Goal: Task Accomplishment & Management: Manage account settings

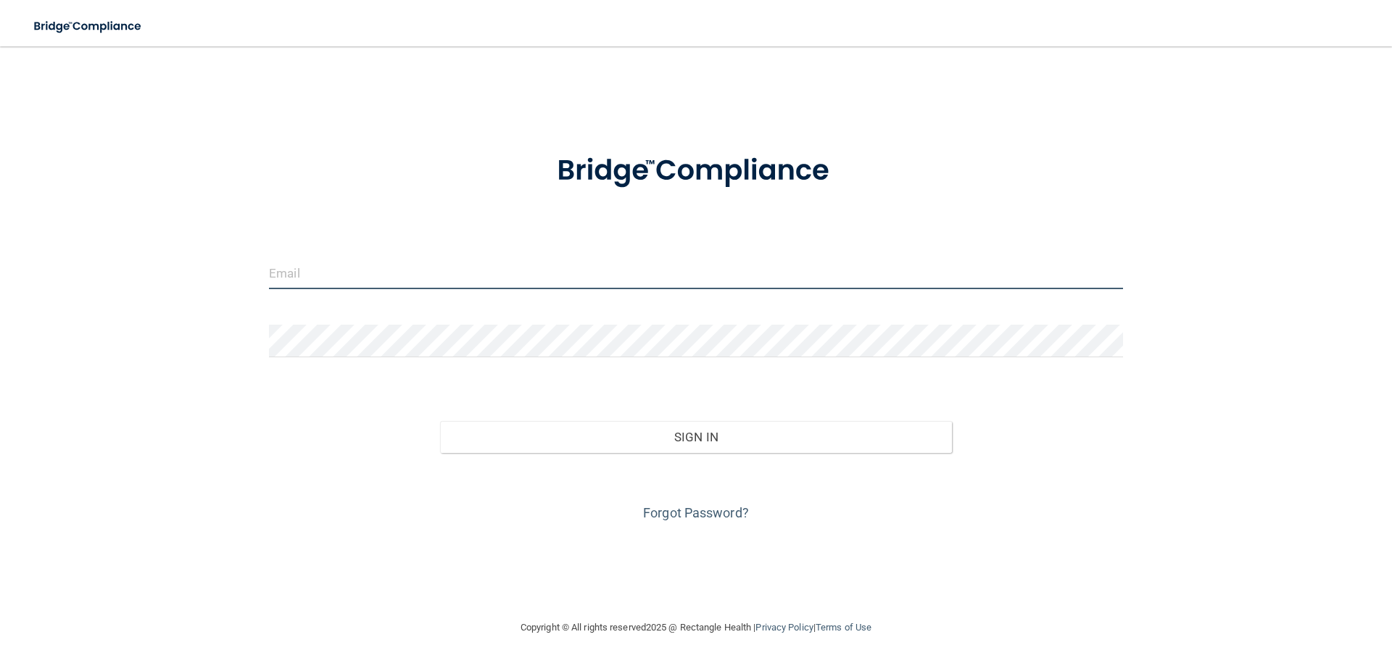
click at [296, 271] on input "email" at bounding box center [696, 273] width 854 height 33
type input "[EMAIL_ADDRESS][DOMAIN_NAME]"
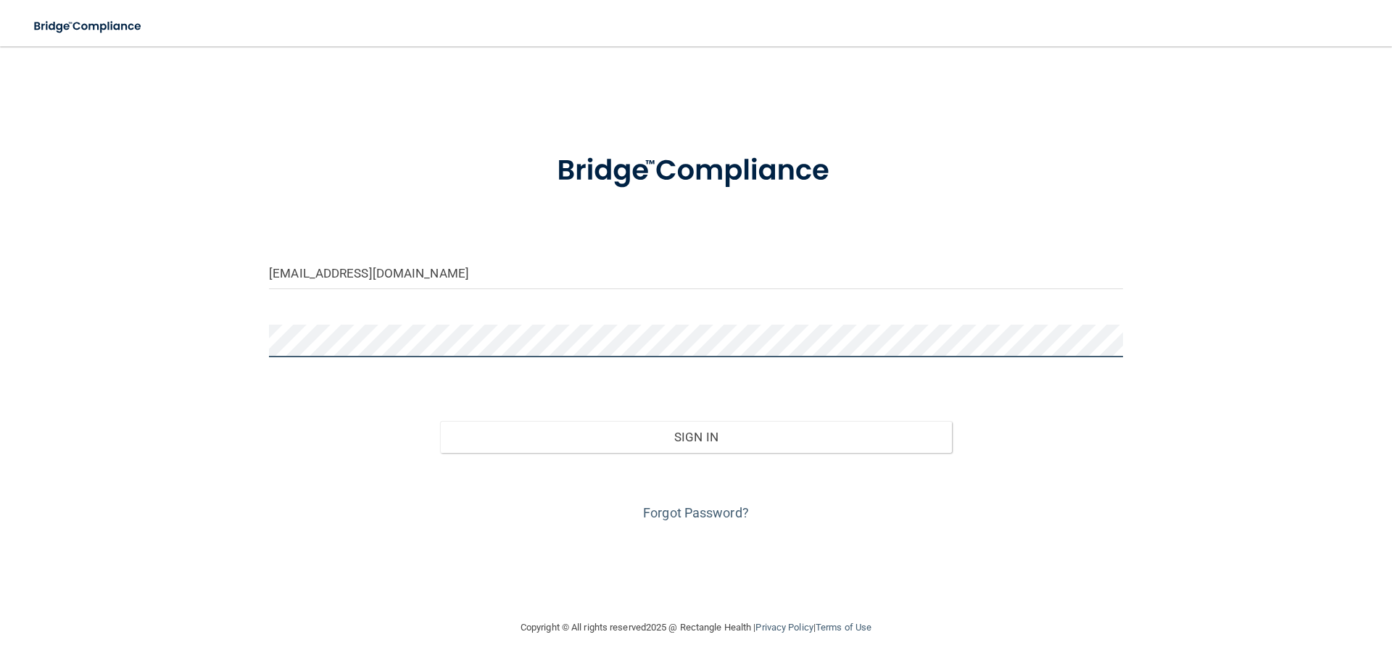
click at [440, 421] on button "Sign In" at bounding box center [696, 437] width 512 height 32
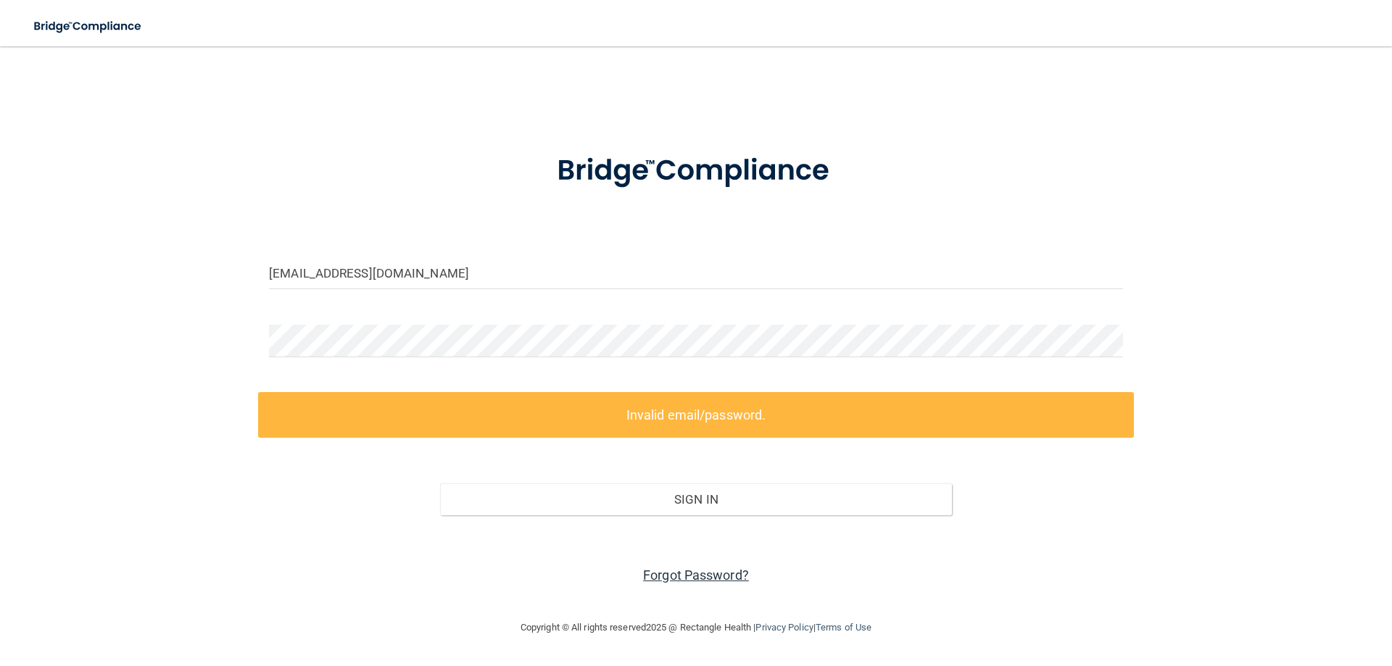
click at [712, 574] on link "Forgot Password?" at bounding box center [696, 575] width 106 height 15
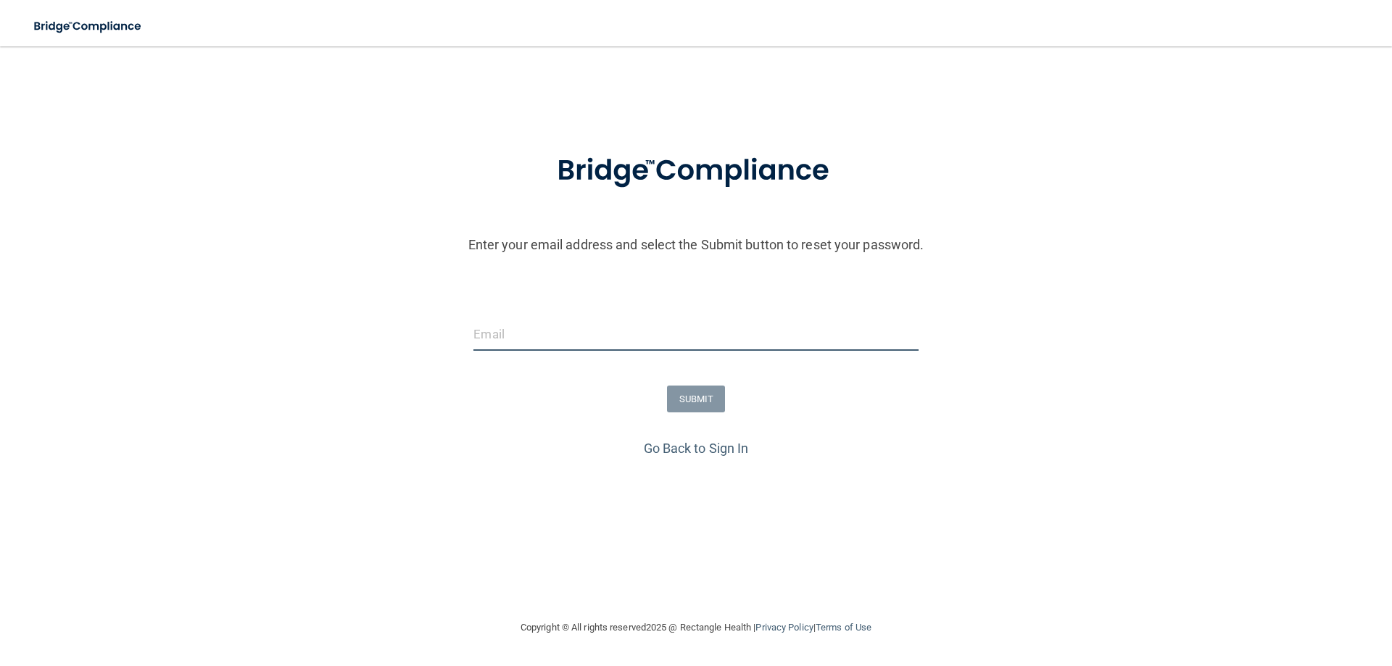
click at [481, 338] on input "email" at bounding box center [695, 334] width 444 height 33
type input "[EMAIL_ADDRESS][DOMAIN_NAME]"
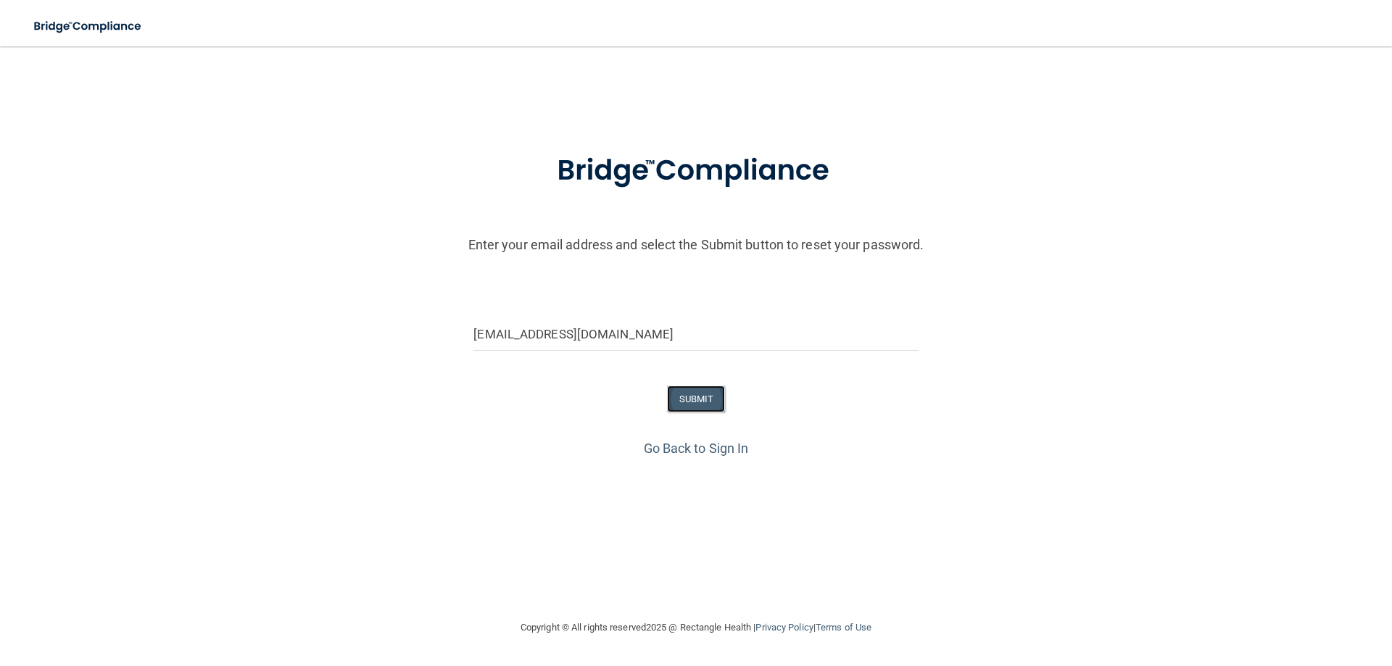
click at [703, 400] on button "SUBMIT" at bounding box center [696, 399] width 59 height 27
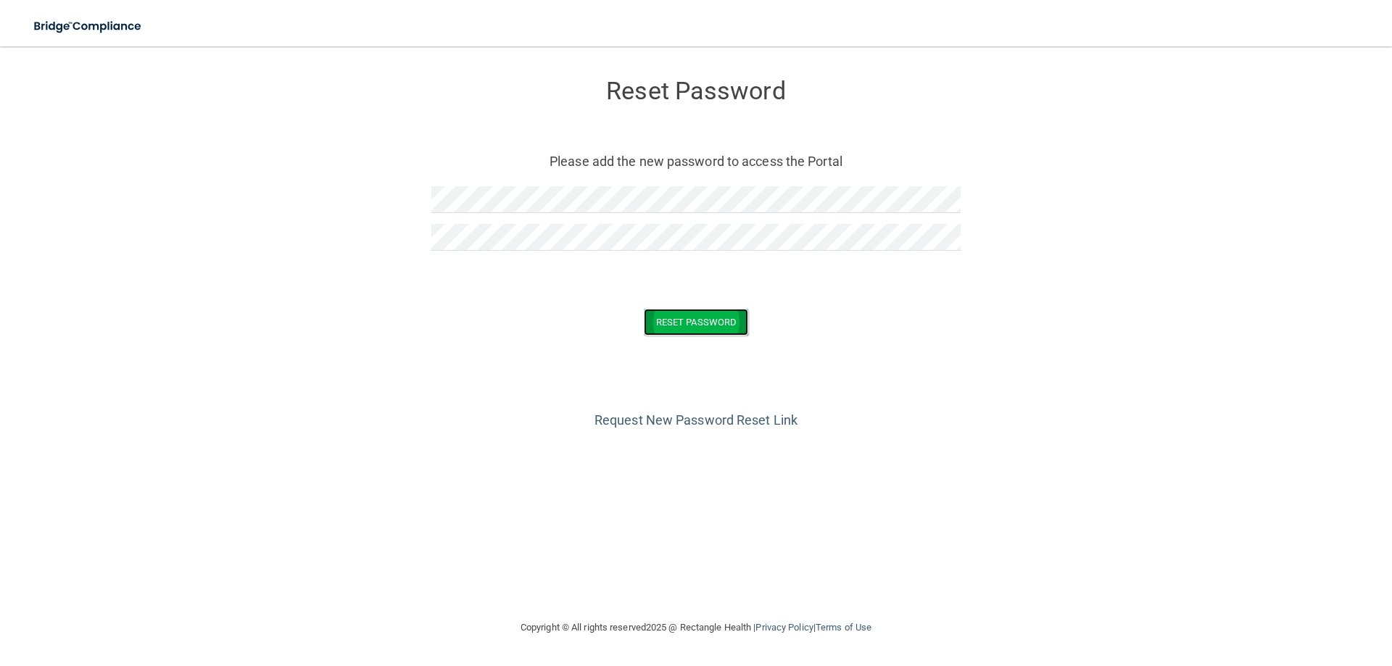
click at [710, 321] on button "Reset Password" at bounding box center [696, 322] width 104 height 27
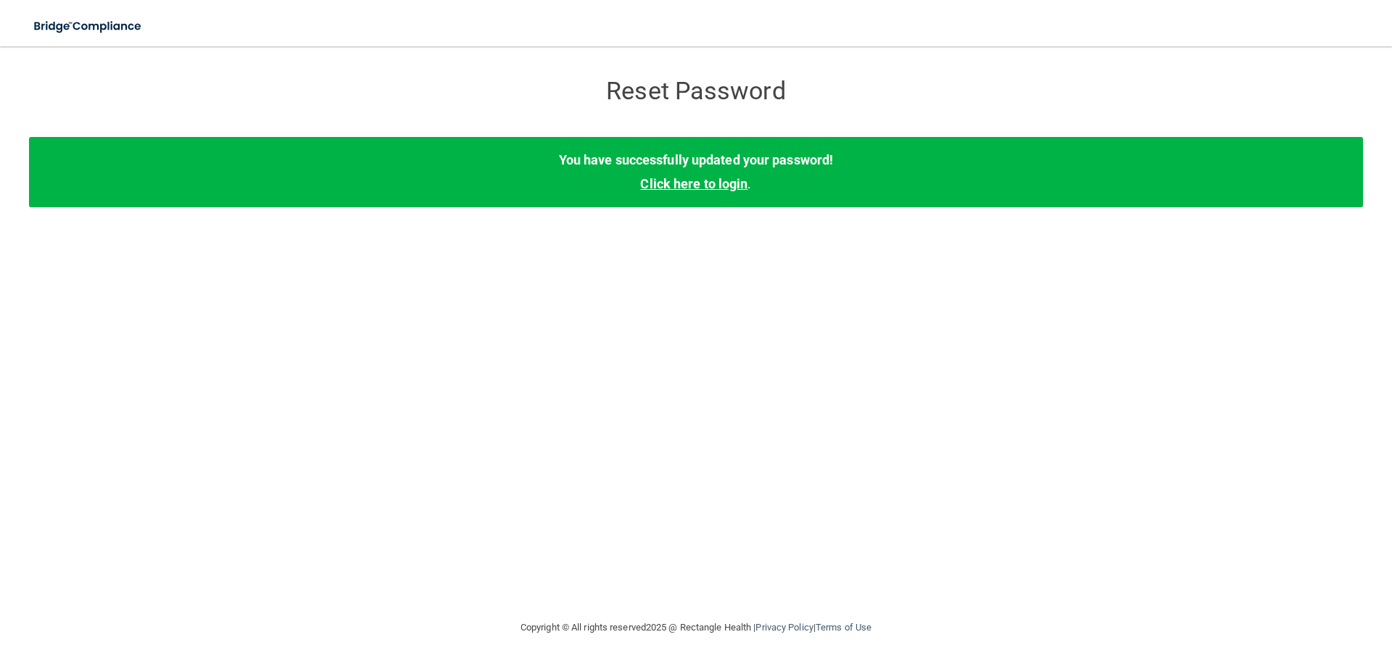
click at [702, 183] on link "Click here to login" at bounding box center [693, 183] width 107 height 15
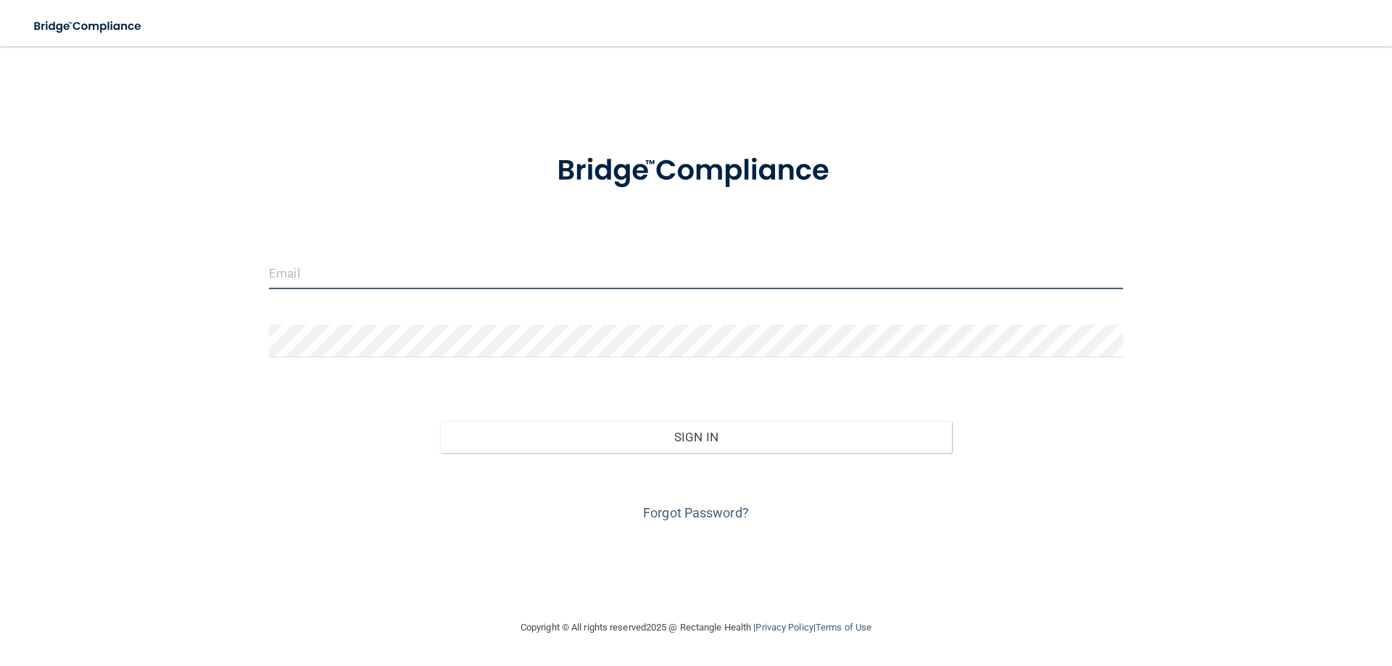
click at [344, 271] on input "email" at bounding box center [696, 273] width 854 height 33
type input "[EMAIL_ADDRESS][DOMAIN_NAME]"
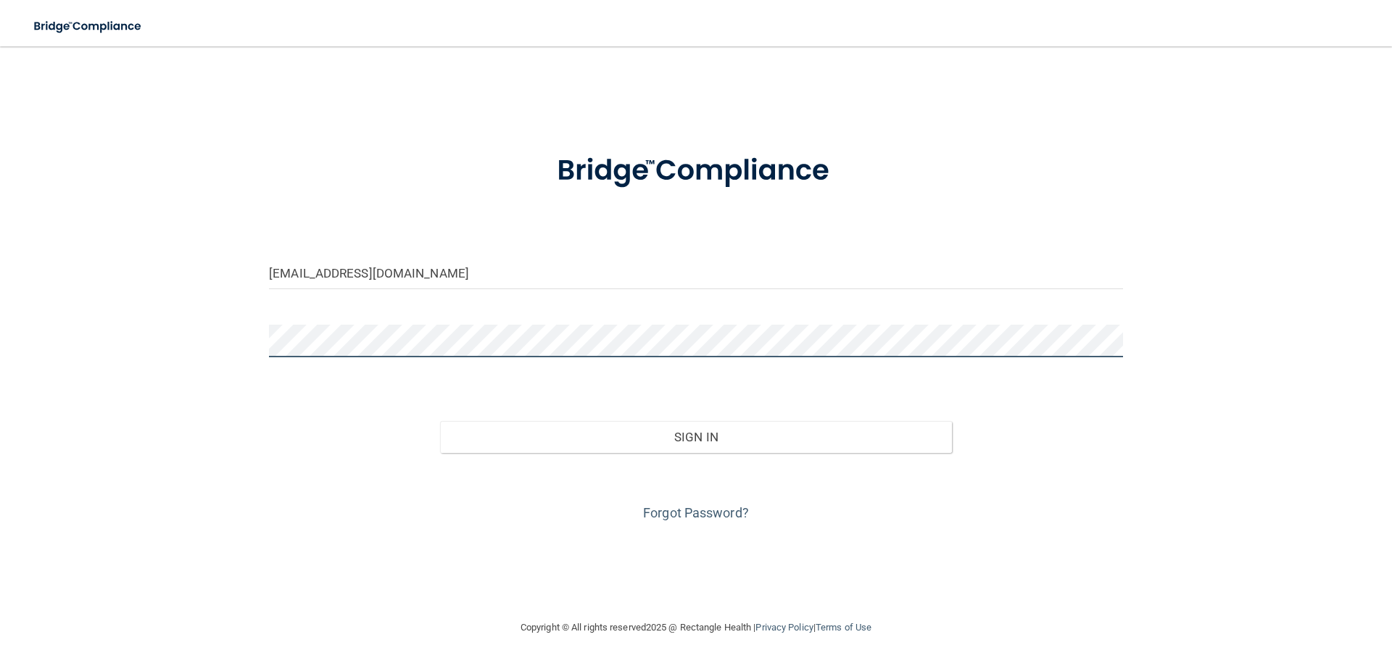
click at [440, 421] on button "Sign In" at bounding box center [696, 437] width 512 height 32
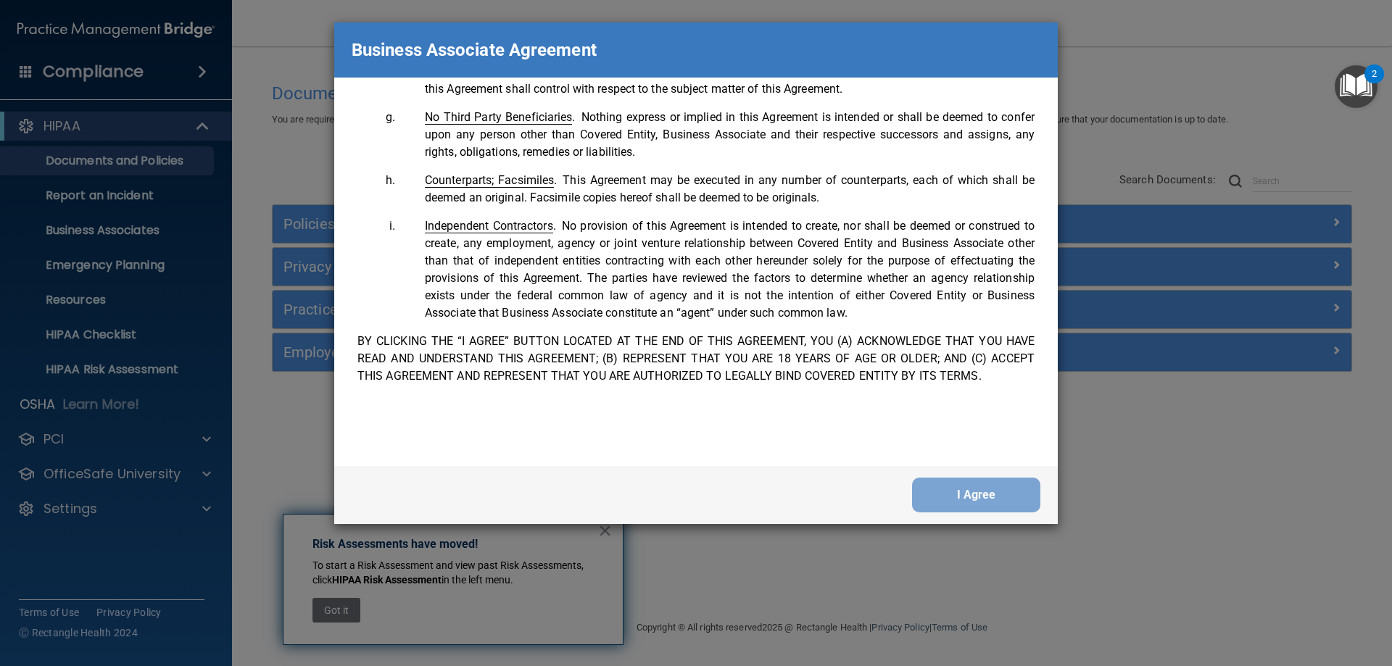
scroll to position [2956, 0]
click at [982, 502] on button "I Agree" at bounding box center [976, 495] width 128 height 35
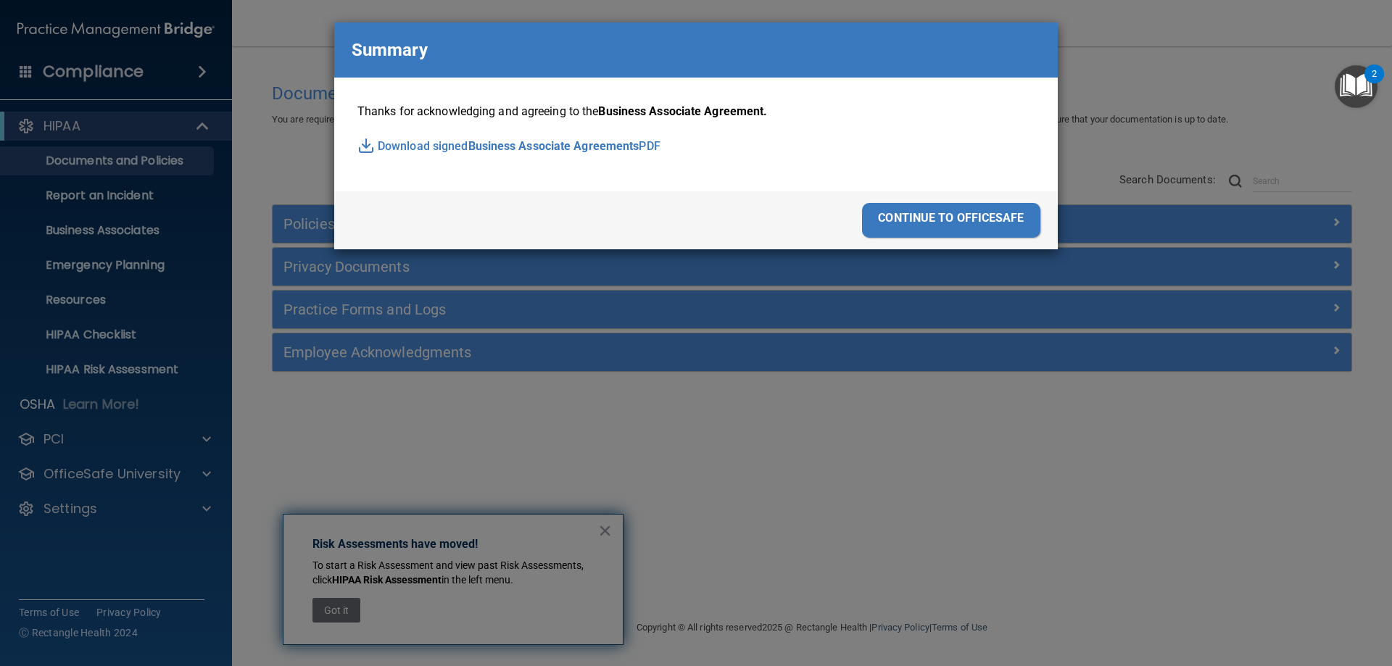
click at [476, 145] on span "Business Associate Agreements" at bounding box center [553, 147] width 171 height 22
click at [949, 215] on div "continue to officesafe" at bounding box center [951, 220] width 178 height 35
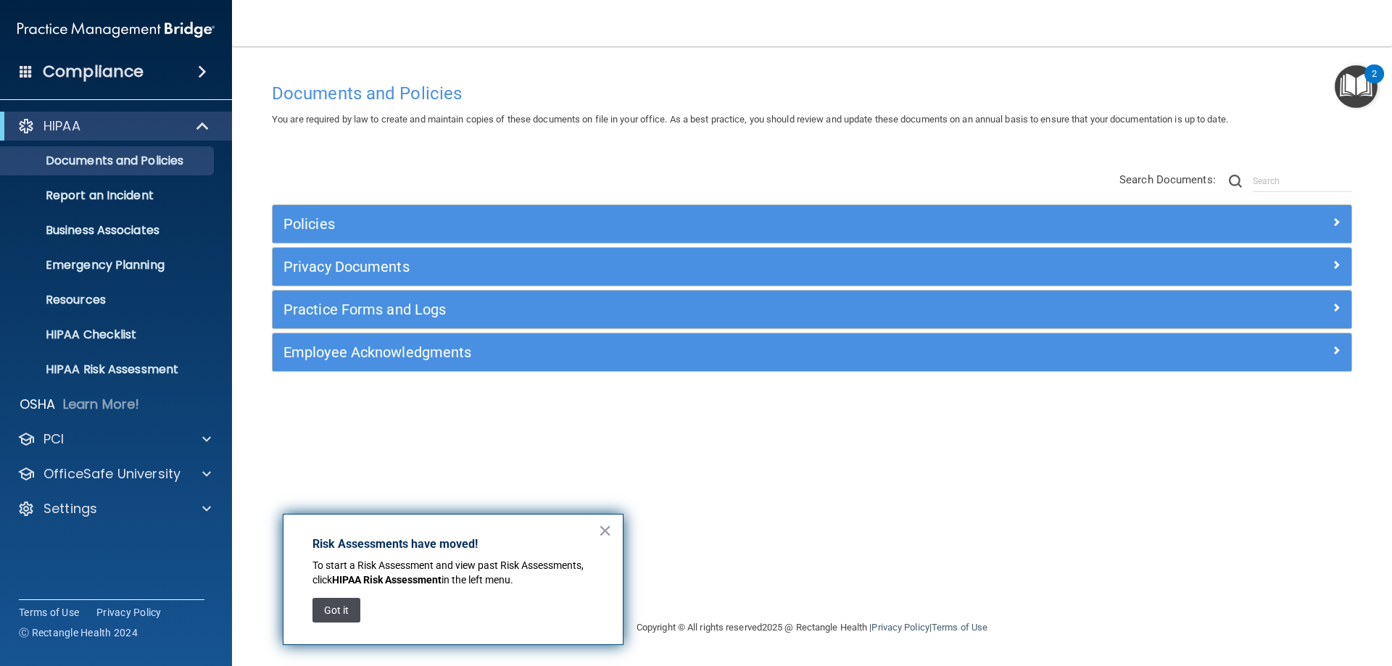
click at [338, 614] on button "Got it" at bounding box center [336, 610] width 48 height 25
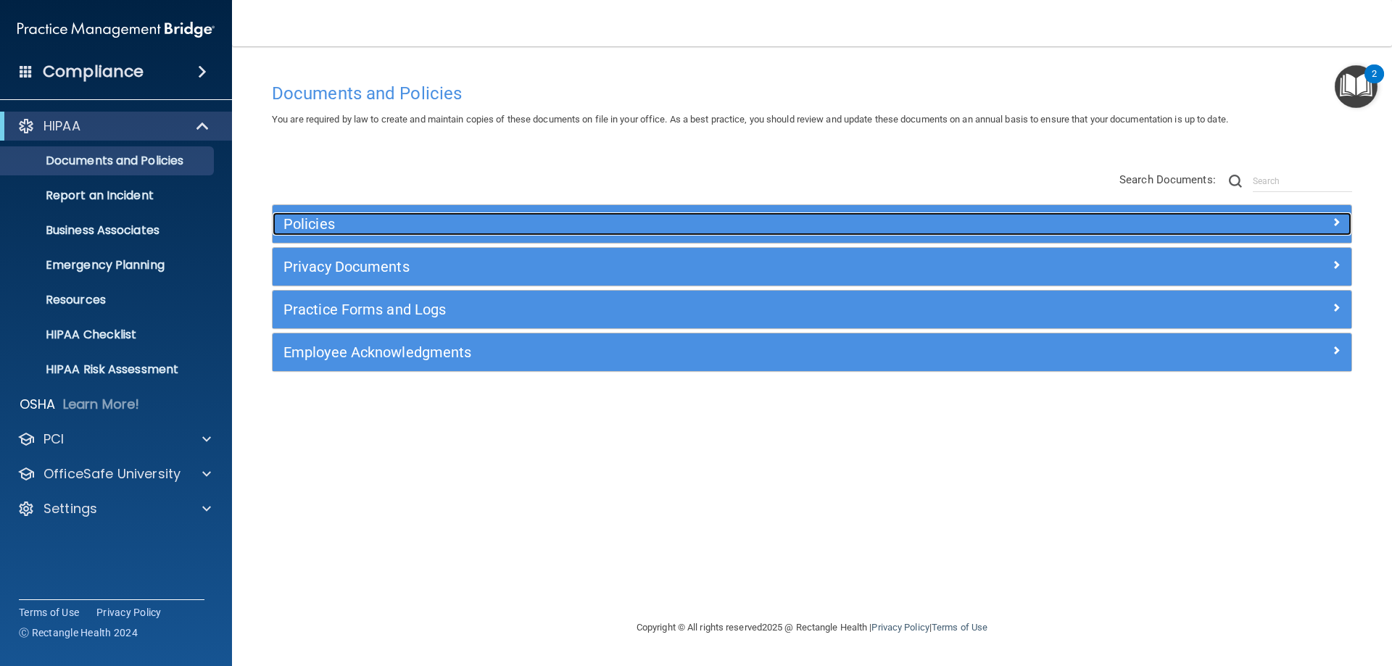
click at [1326, 217] on div at bounding box center [1216, 220] width 270 height 17
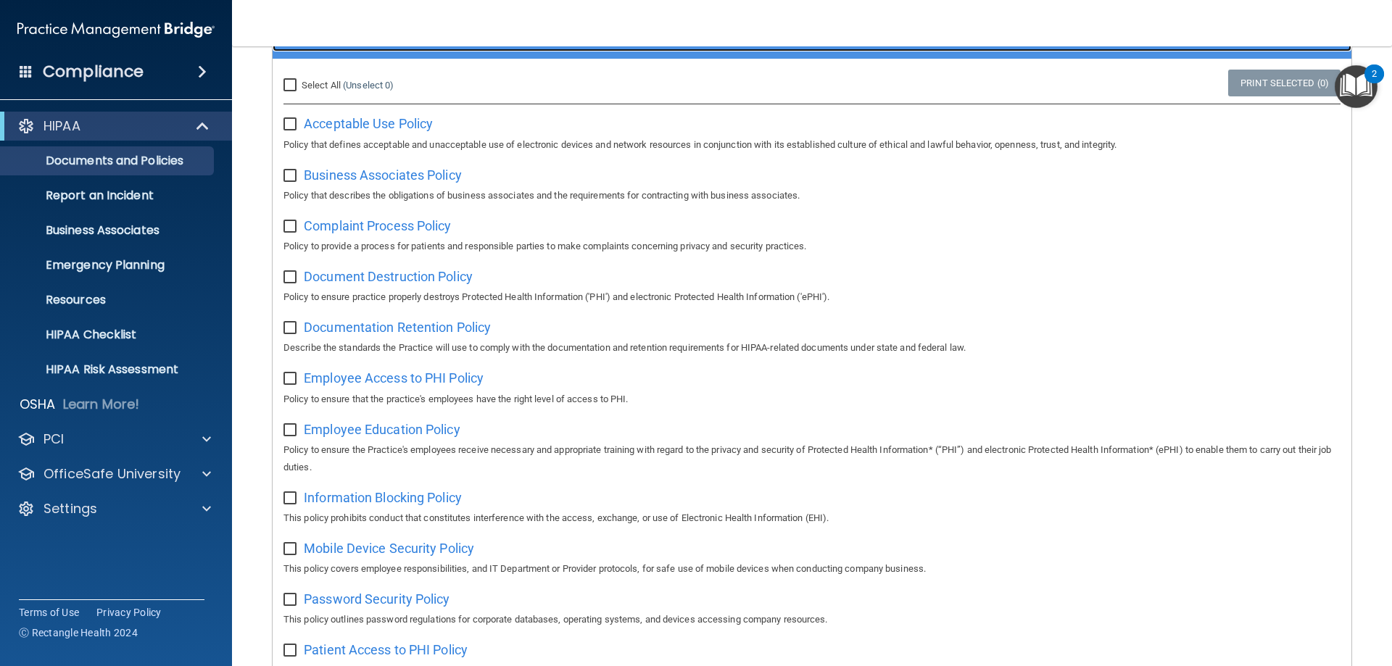
scroll to position [0, 0]
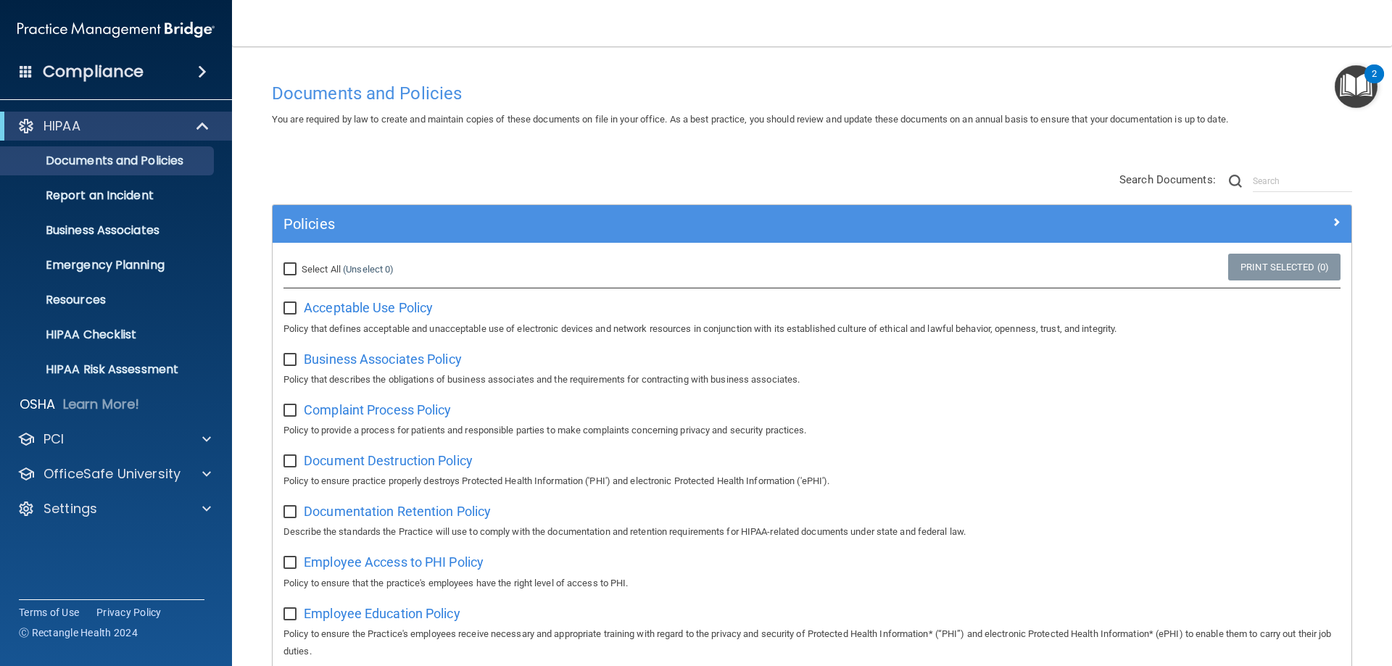
click at [294, 264] on input "Select All (Unselect 0) Unselect All" at bounding box center [291, 270] width 17 height 12
checkbox input "true"
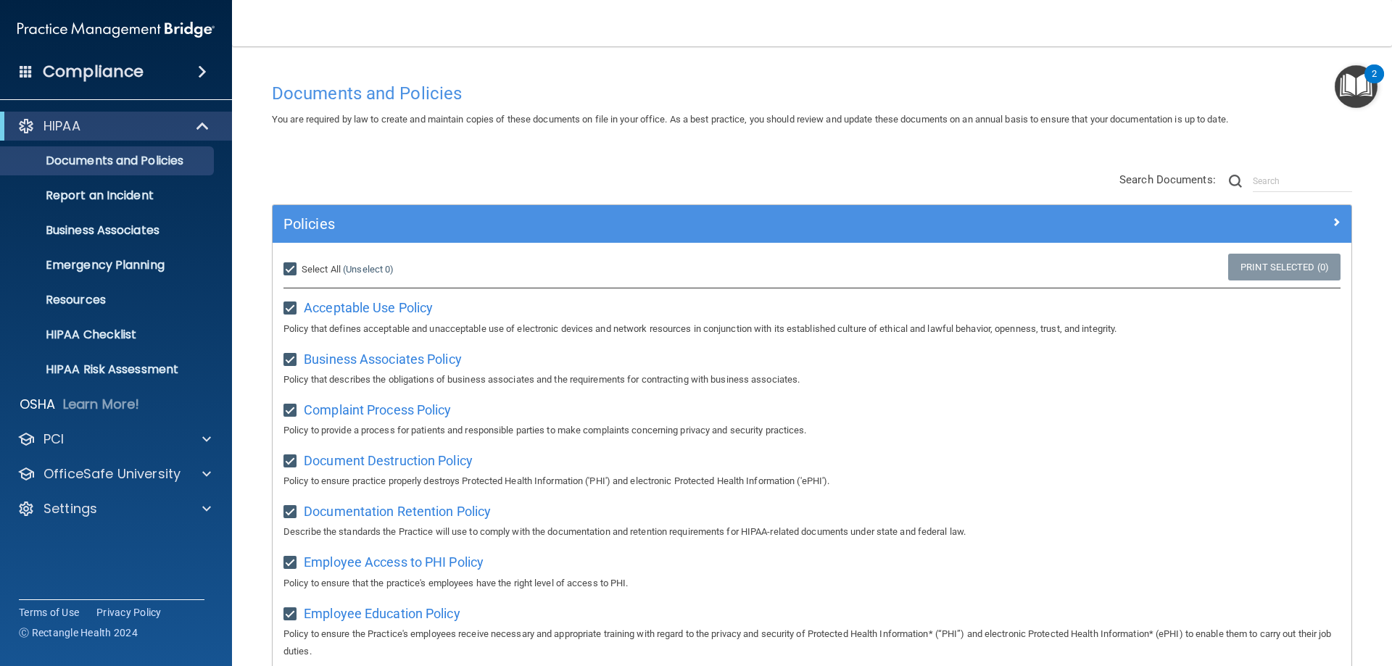
checkbox input "true"
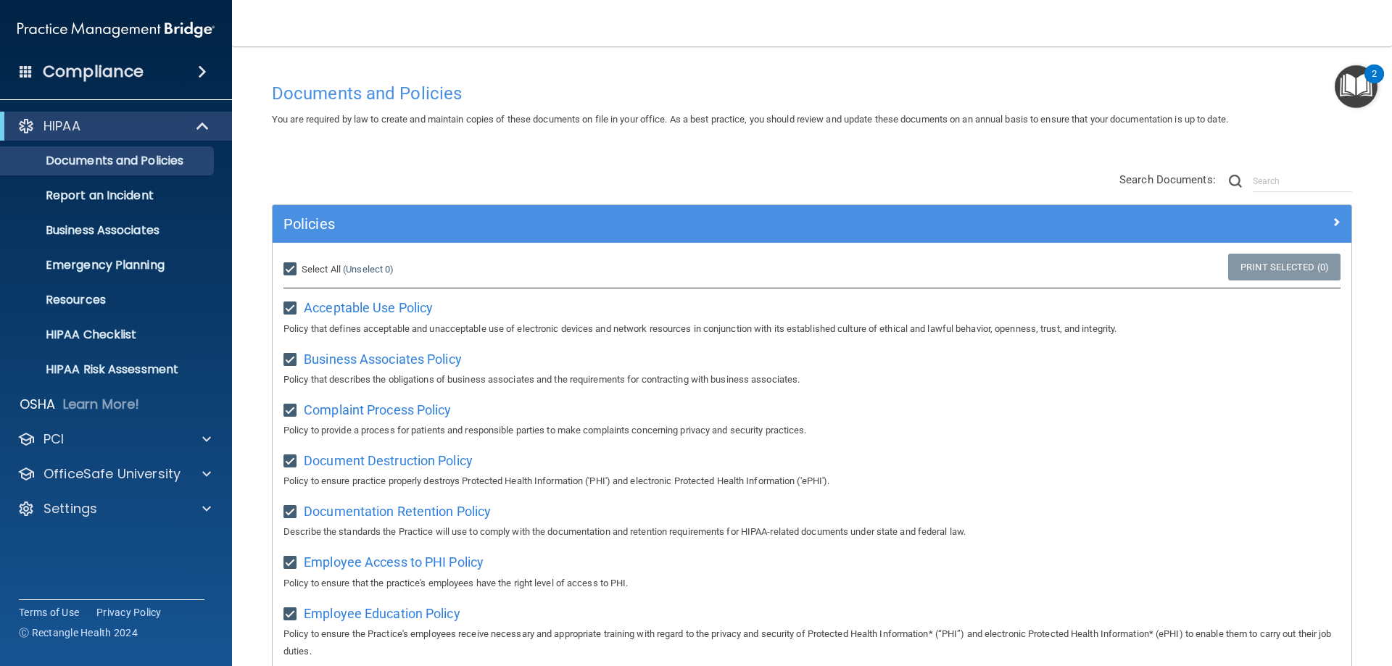
checkbox input "true"
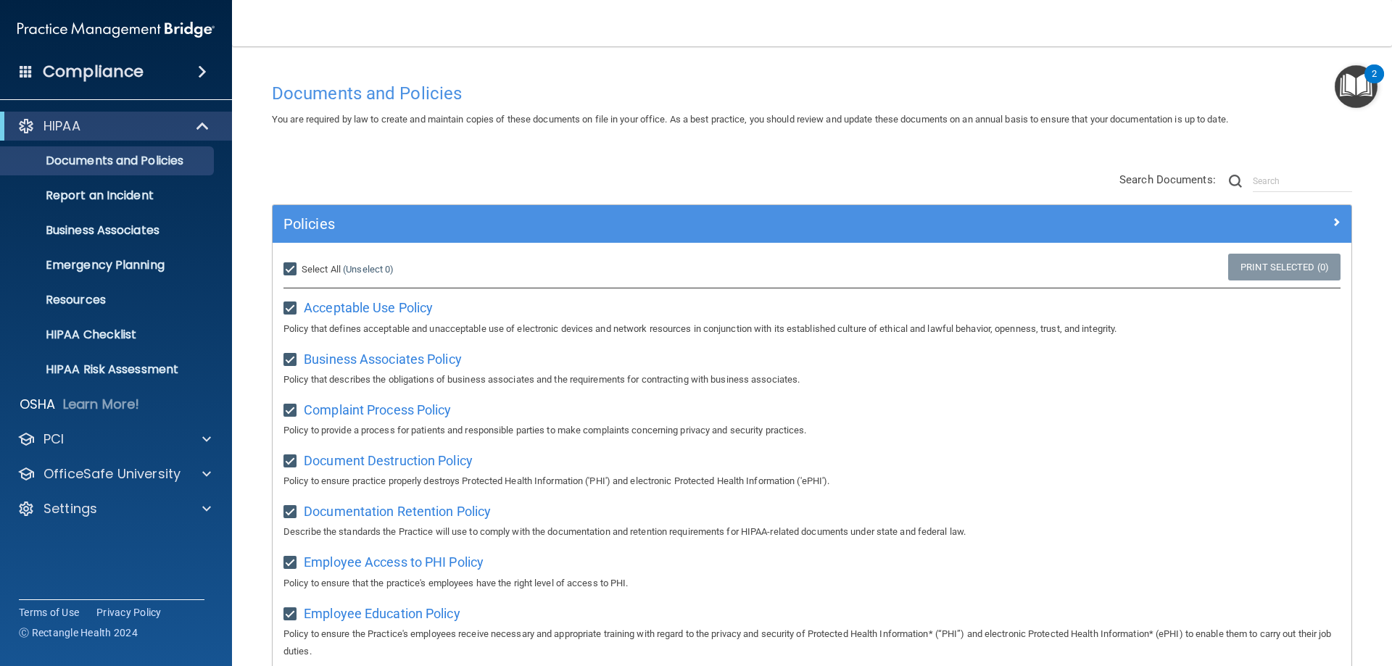
checkbox input "true"
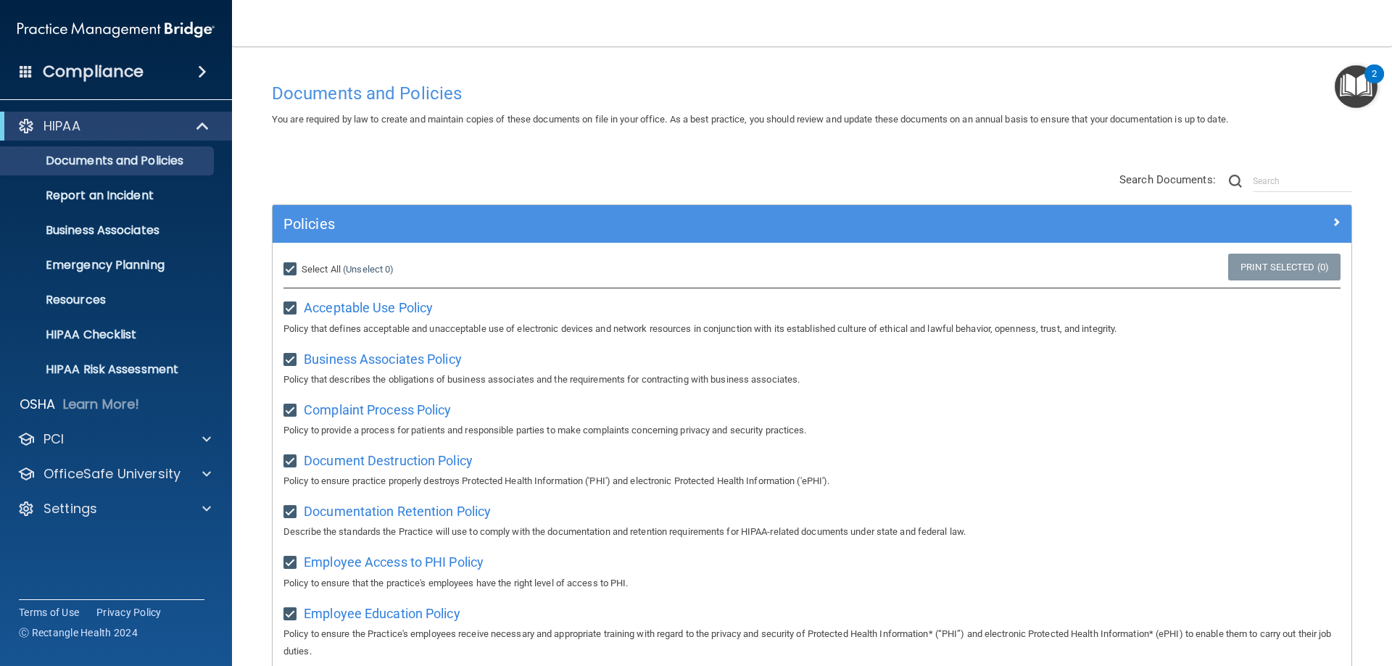
checkbox input "true"
click at [289, 266] on input "Select All (Unselect 21) Unselect All" at bounding box center [291, 270] width 17 height 12
checkbox input "false"
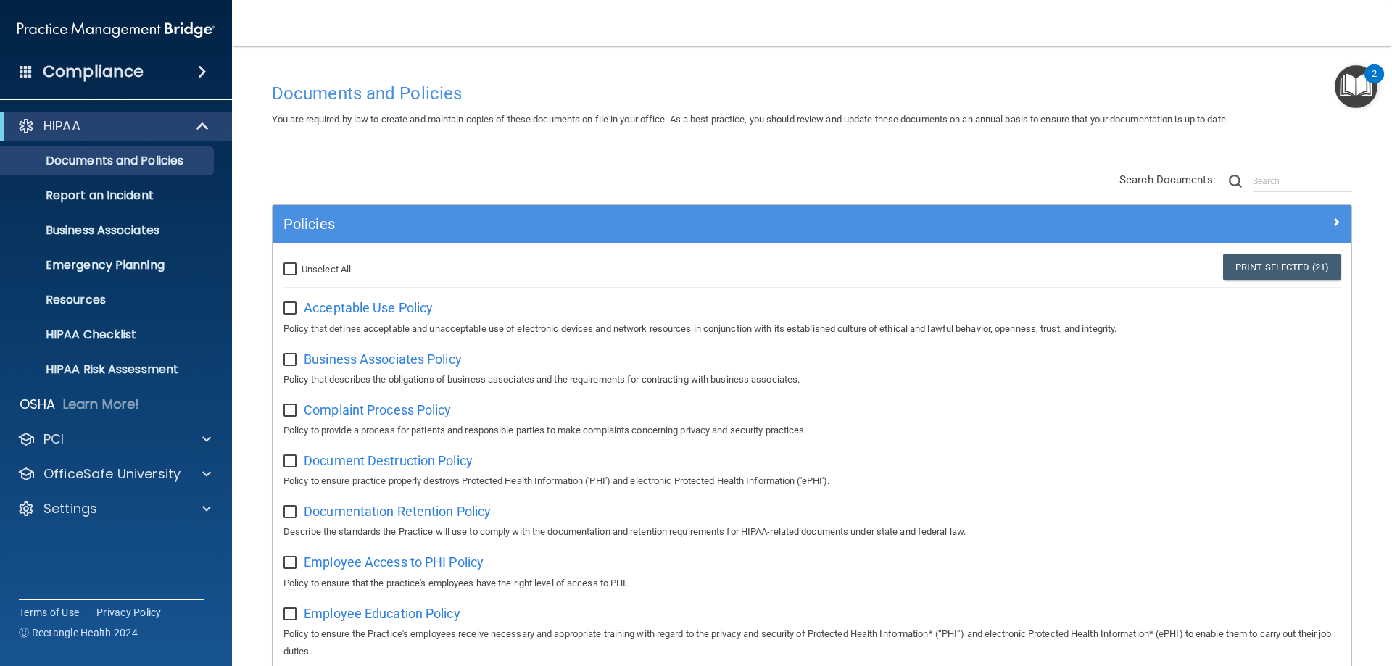
checkbox input "false"
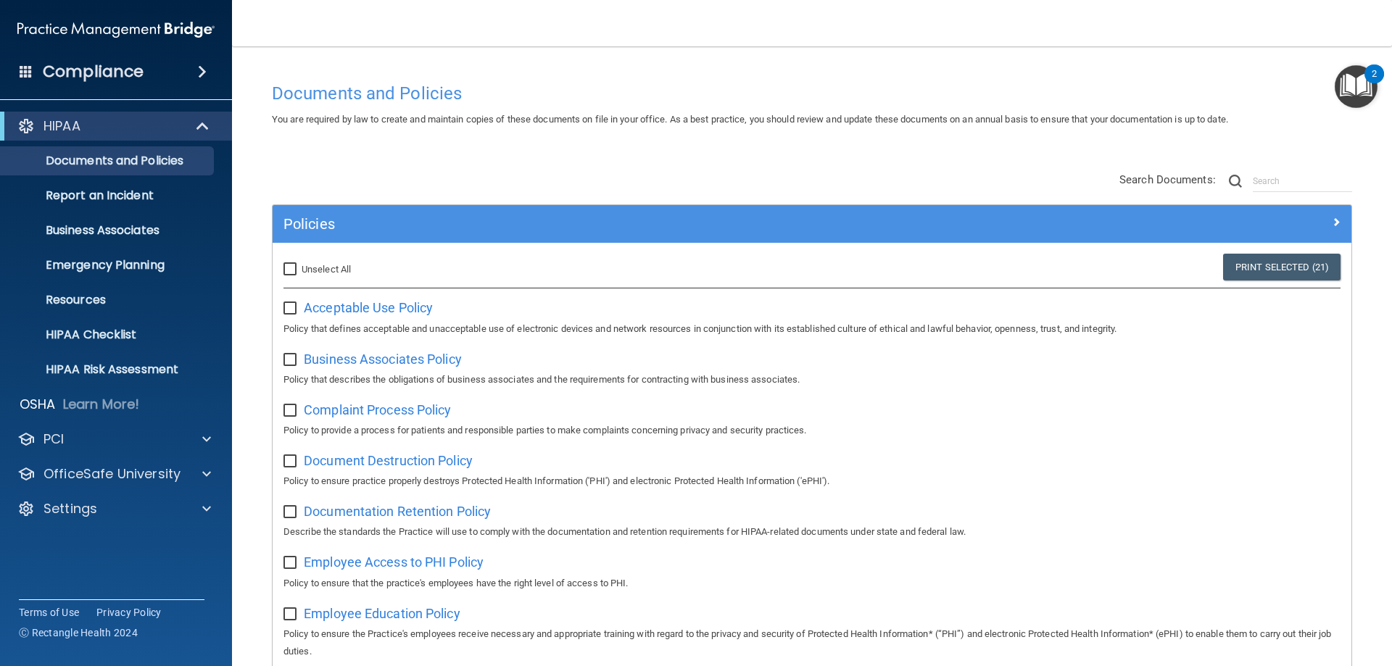
checkbox input "false"
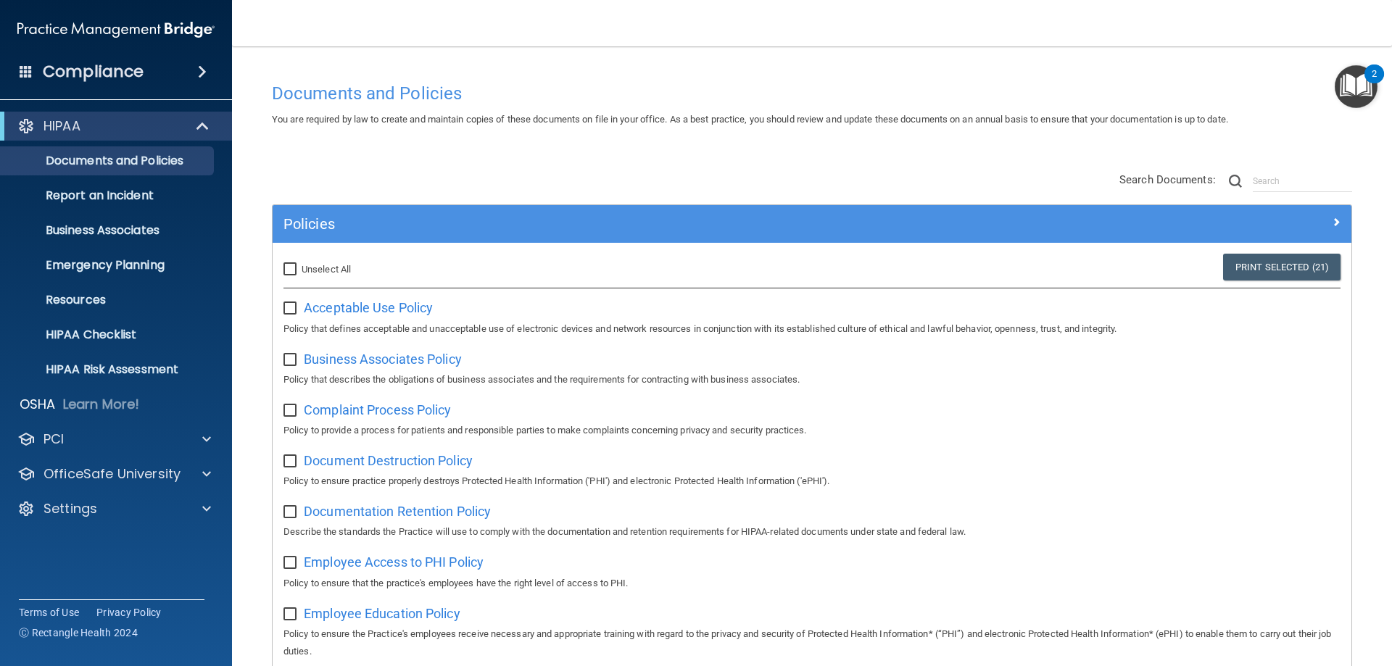
checkbox input "false"
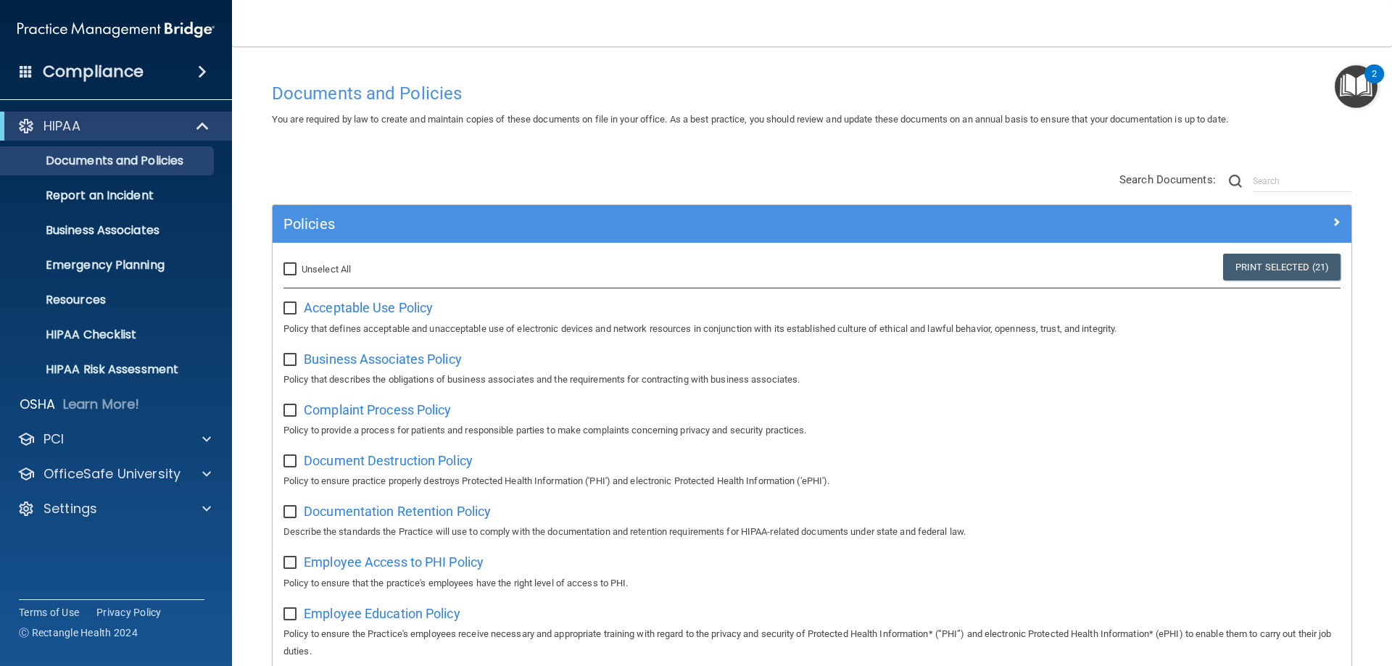
checkbox input "false"
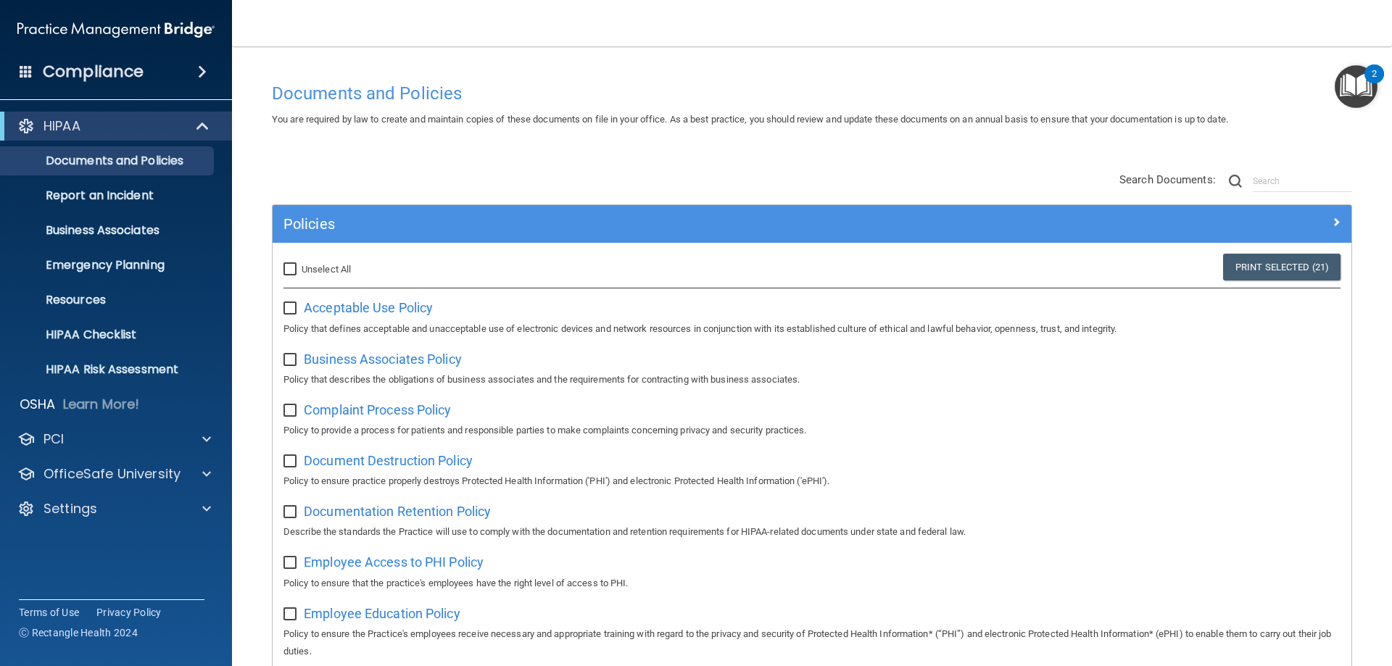
checkbox input "false"
click at [294, 269] on input "Select All (Unselect 0) Unselect All" at bounding box center [291, 270] width 17 height 12
checkbox input "true"
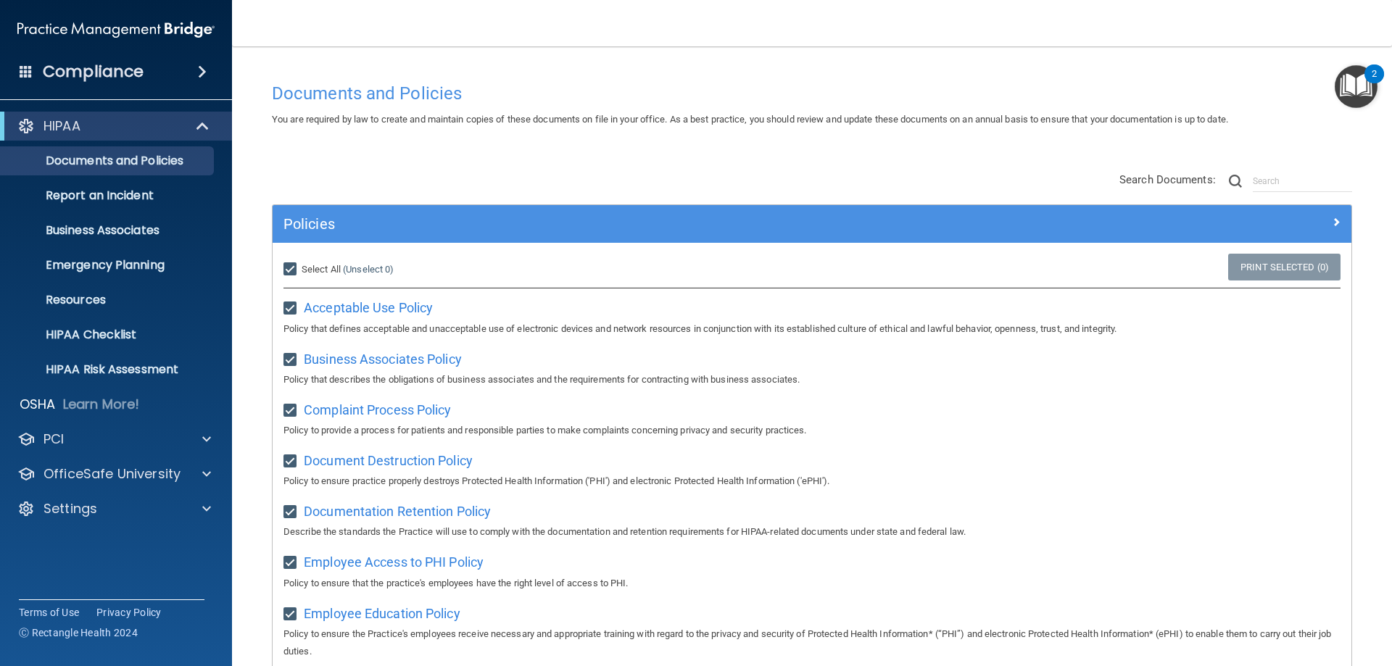
checkbox input "true"
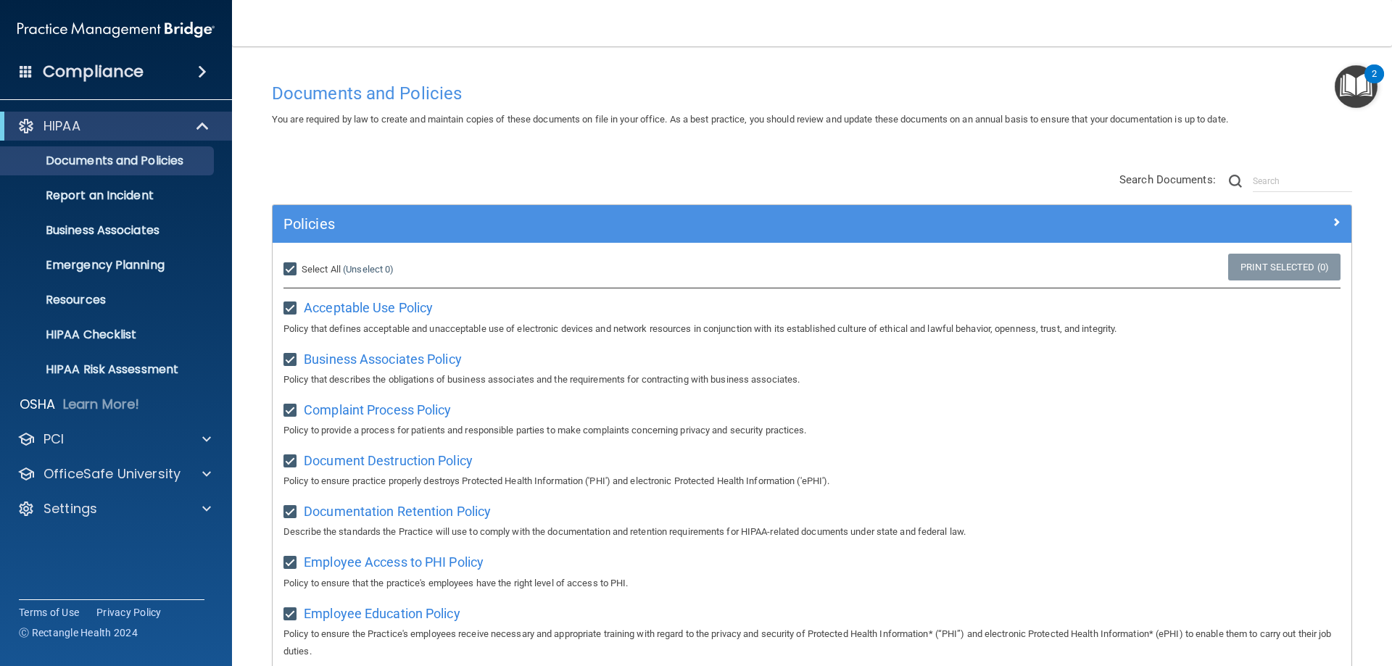
checkbox input "true"
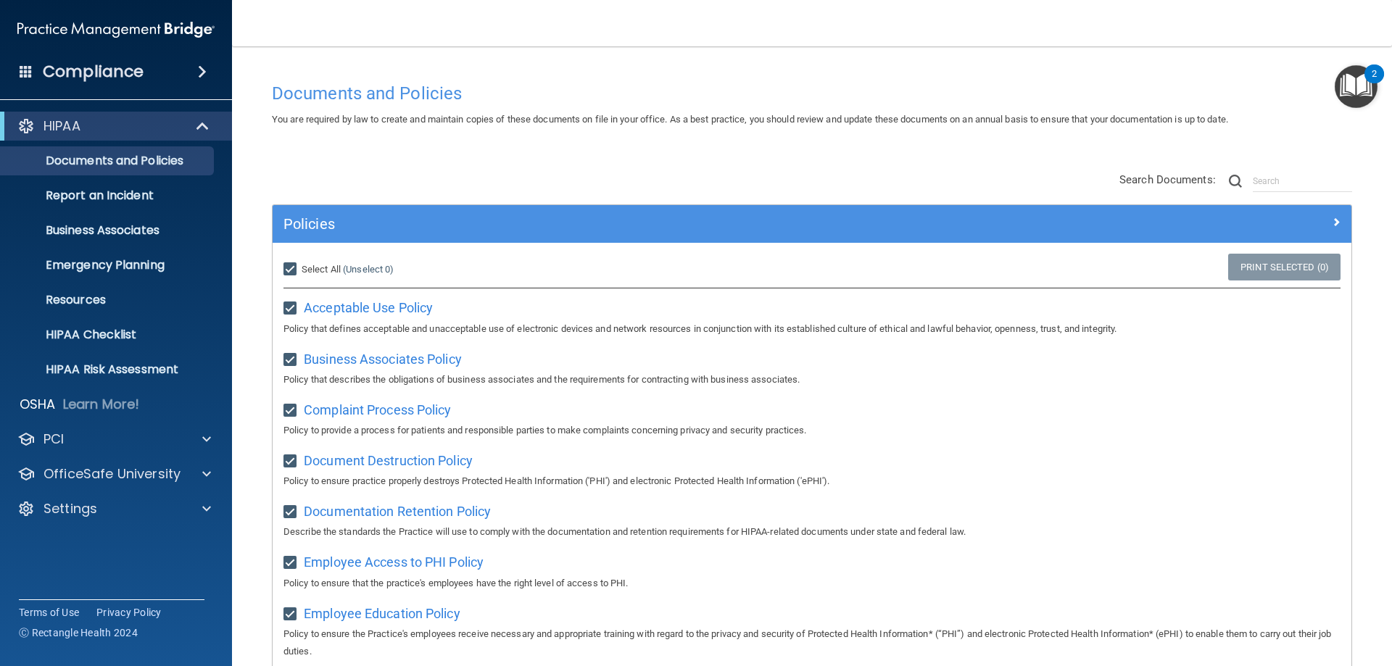
checkbox input "true"
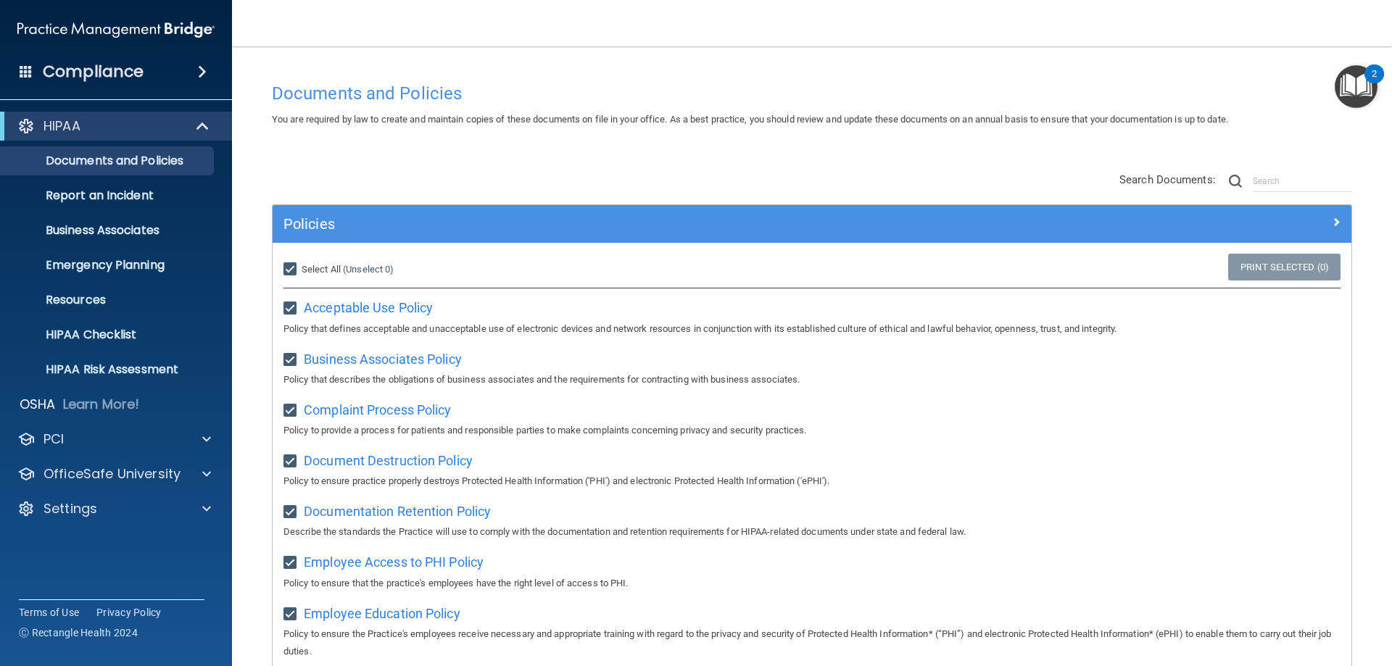
checkbox input "true"
click at [1287, 265] on link "Print Selected (21)" at bounding box center [1281, 267] width 117 height 27
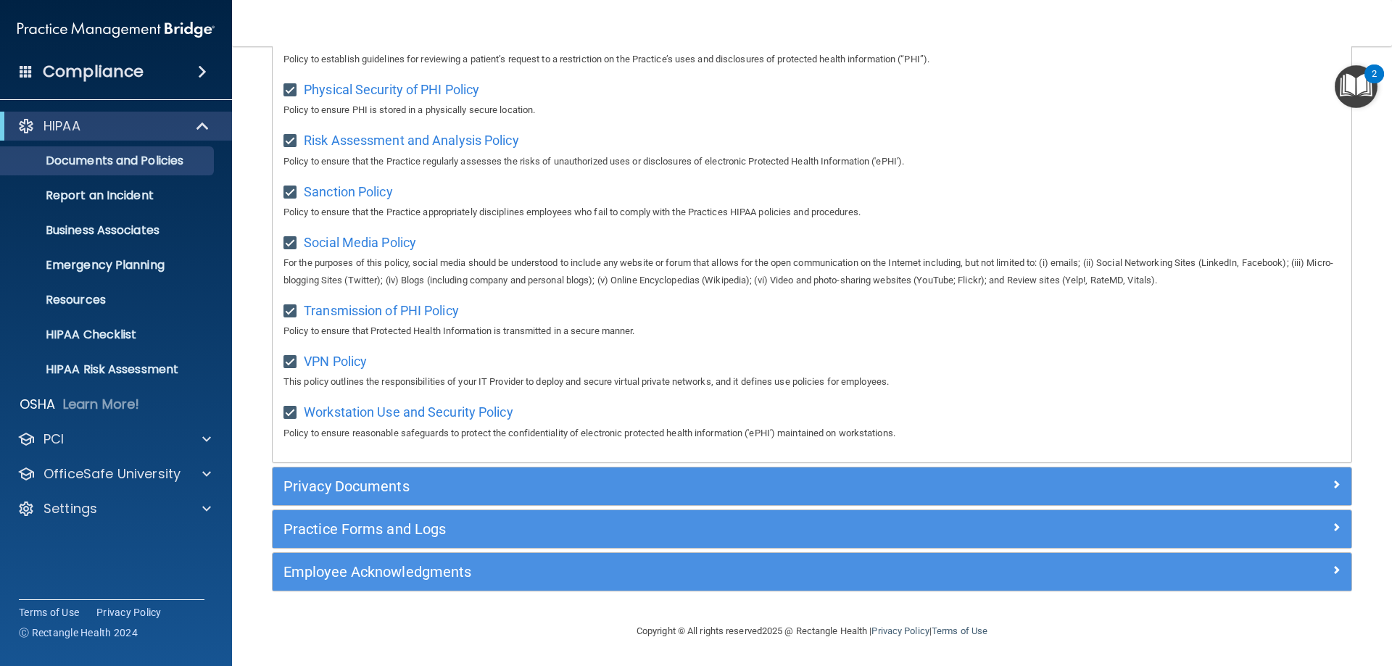
scroll to position [963, 0]
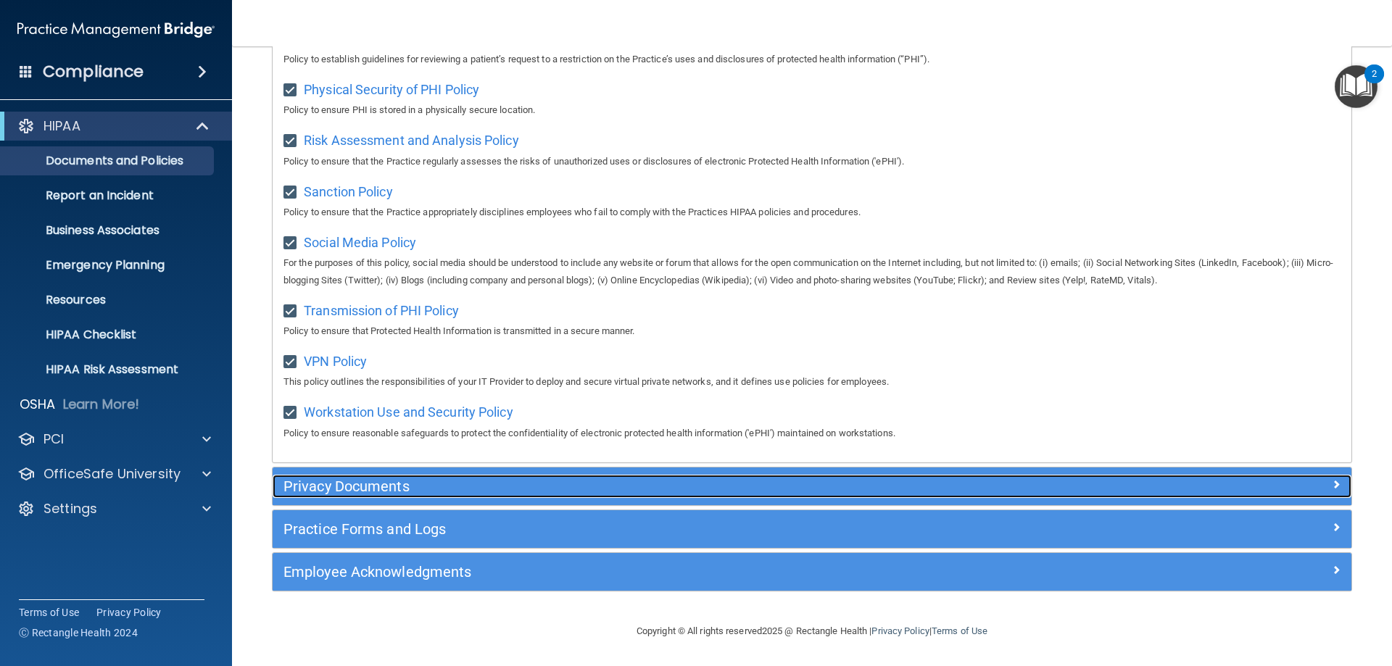
click at [479, 489] on h5 "Privacy Documents" at bounding box center [676, 486] width 787 height 16
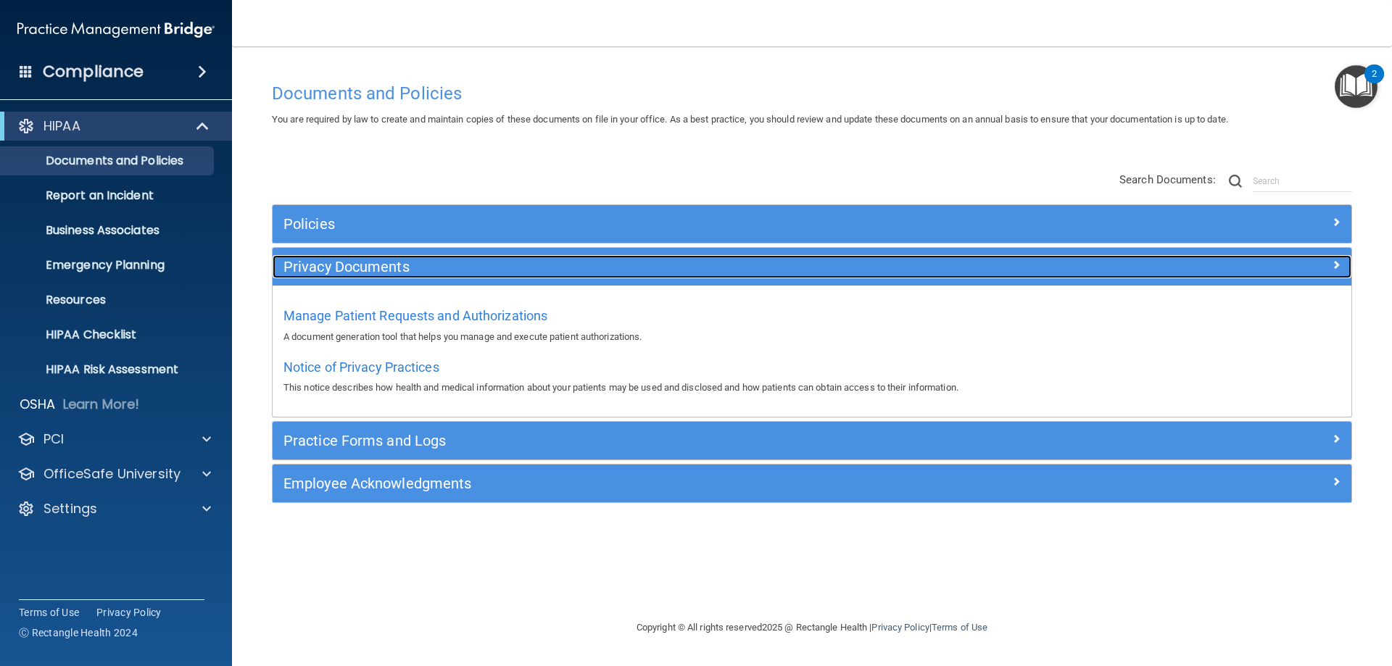
scroll to position [0, 0]
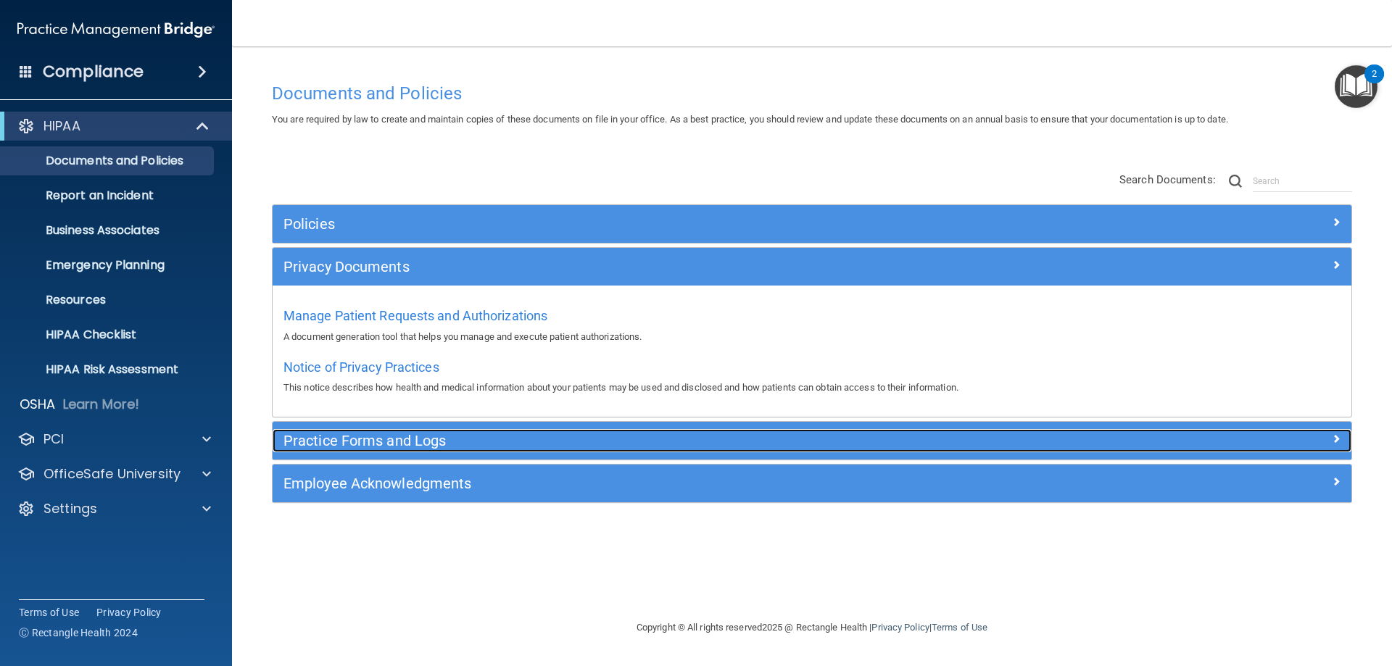
click at [579, 437] on h5 "Practice Forms and Logs" at bounding box center [676, 441] width 787 height 16
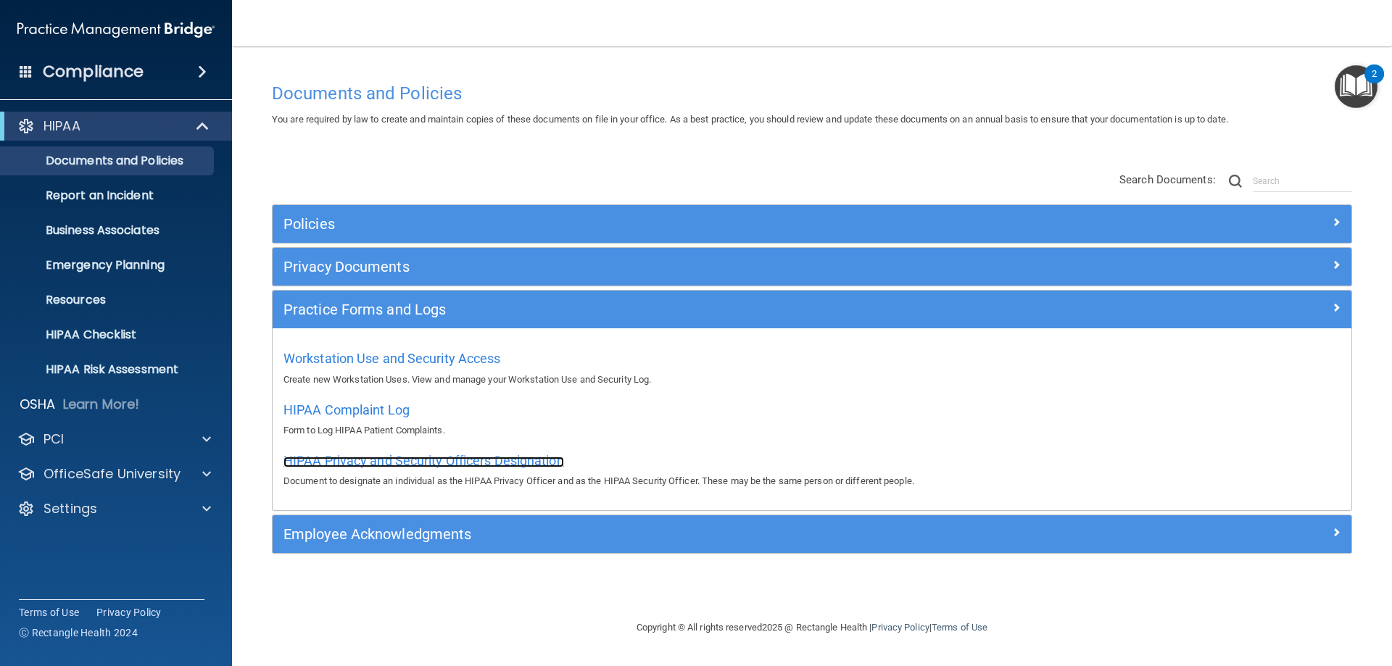
click at [400, 458] on span "HIPAA Privacy and Security Officers Designation" at bounding box center [423, 460] width 281 height 15
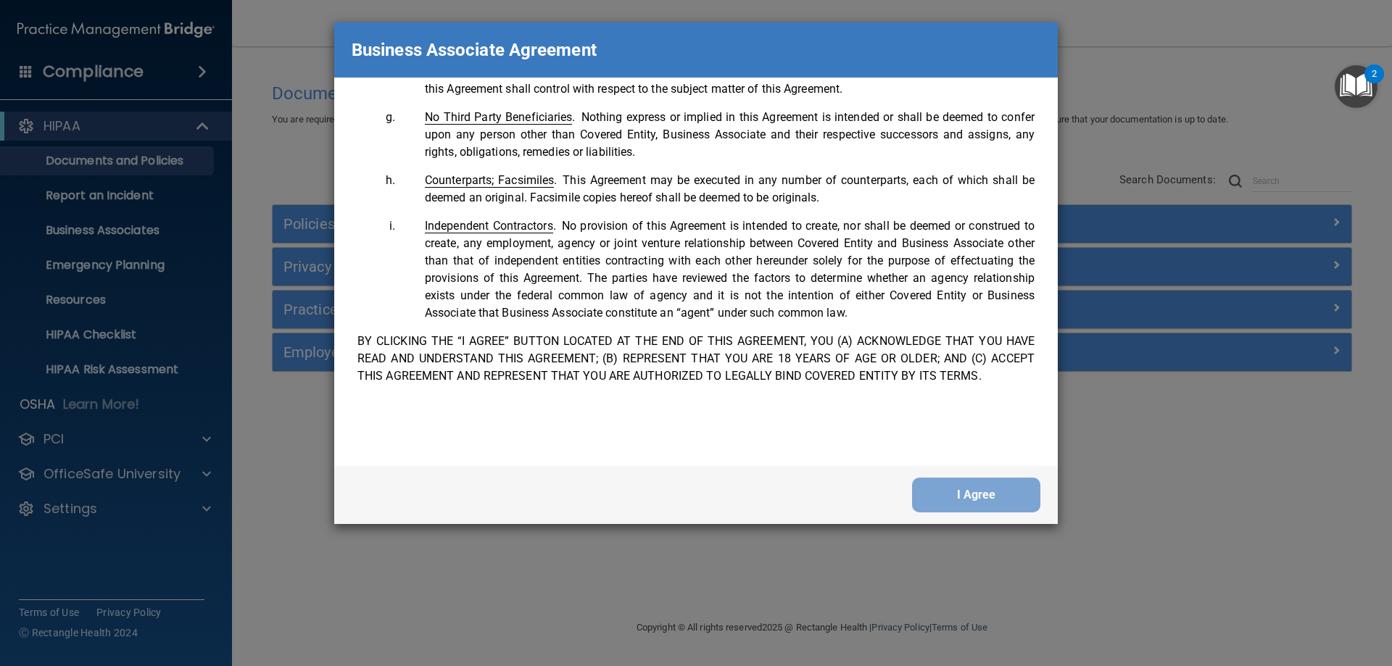
scroll to position [2956, 0]
click at [995, 493] on button "I Agree" at bounding box center [976, 495] width 128 height 35
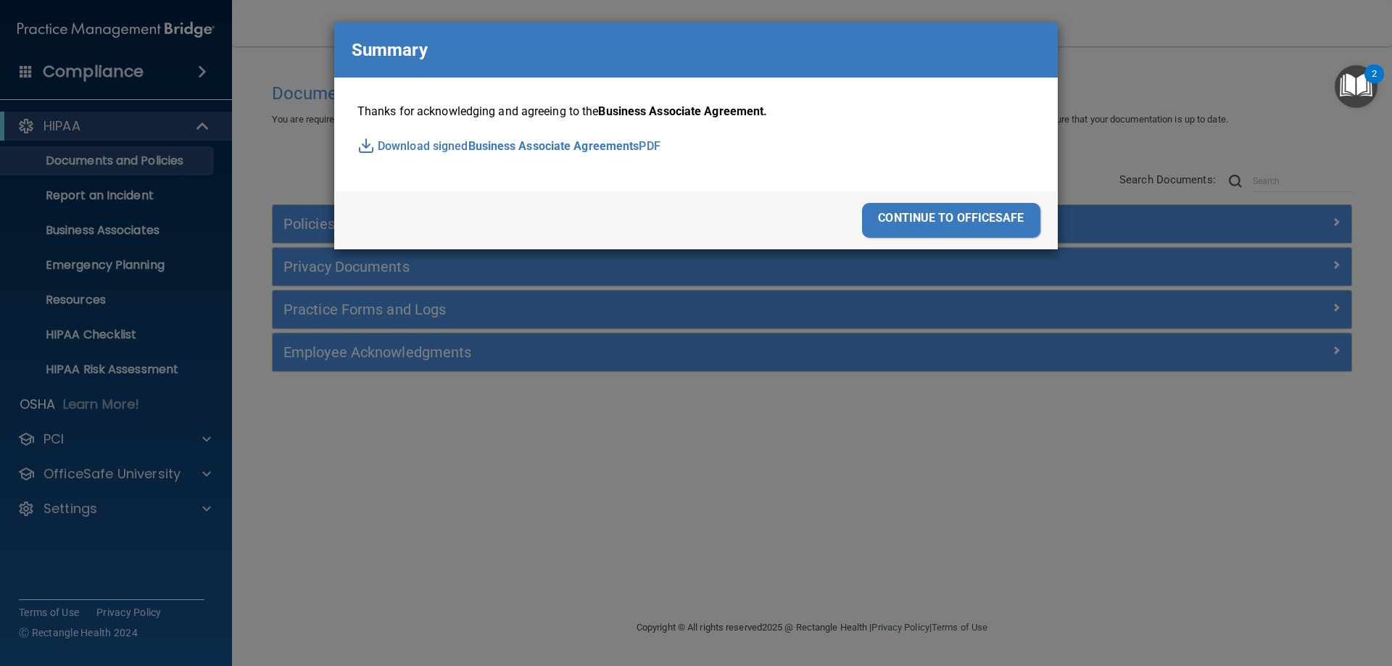
click at [1121, 57] on div "Business Associate Agreement Please sign this updated Business Associate Agreem…" at bounding box center [696, 333] width 1392 height 666
click at [982, 215] on div "continue to officesafe" at bounding box center [951, 220] width 178 height 35
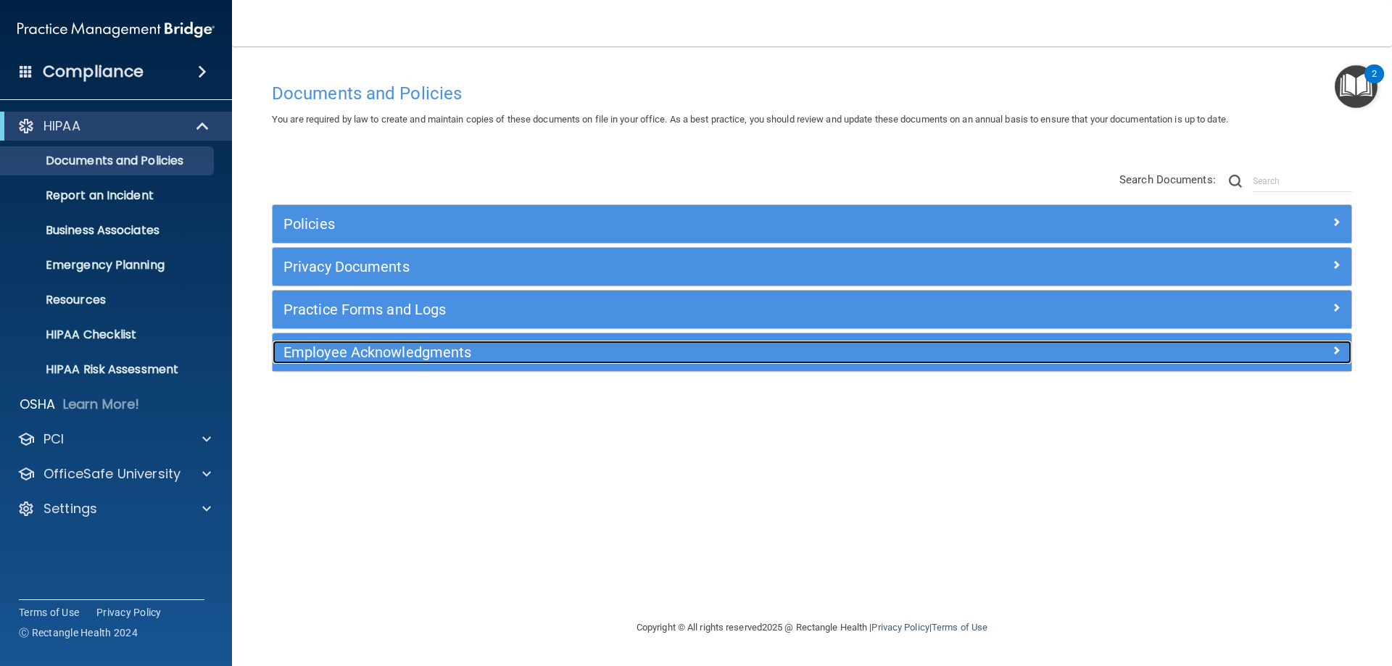
click at [476, 352] on h5 "Employee Acknowledgments" at bounding box center [676, 352] width 787 height 16
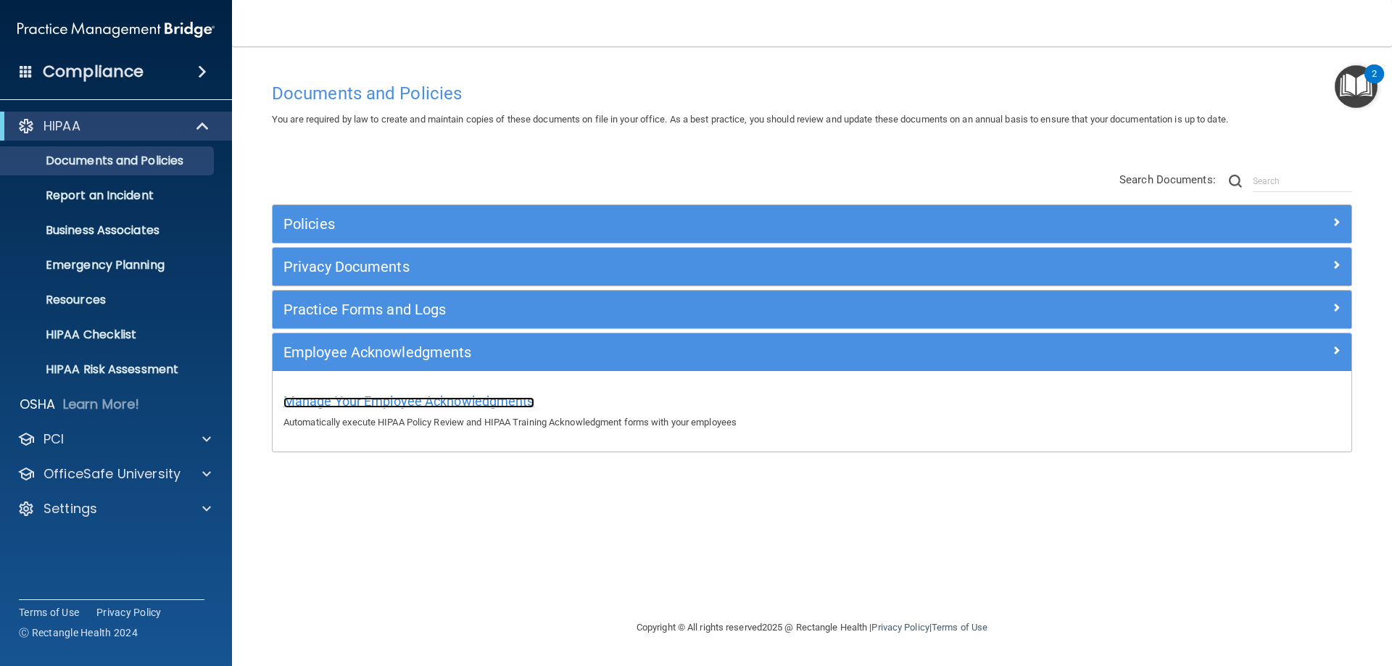
click at [436, 399] on span "Manage Your Employee Acknowledgments" at bounding box center [408, 401] width 251 height 15
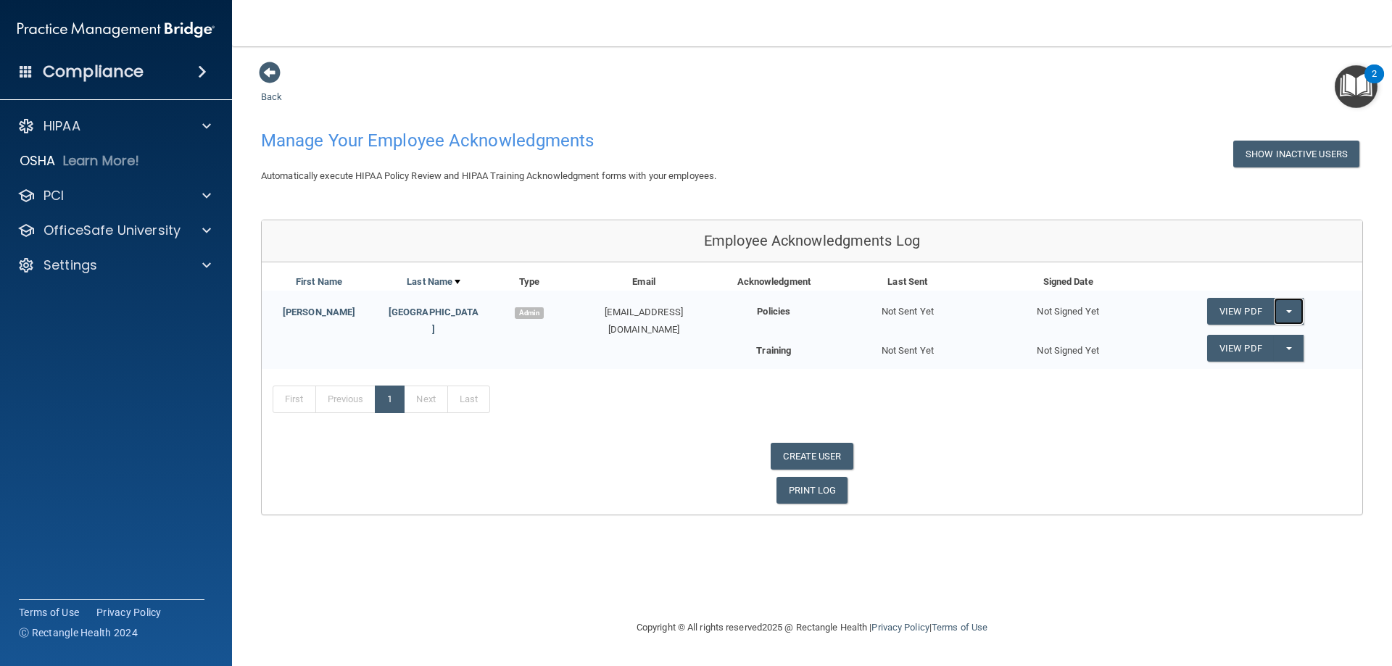
click at [1289, 313] on span "button" at bounding box center [1289, 311] width 6 height 3
click at [1270, 341] on link "Send Acknowledgment" at bounding box center [1269, 341] width 125 height 22
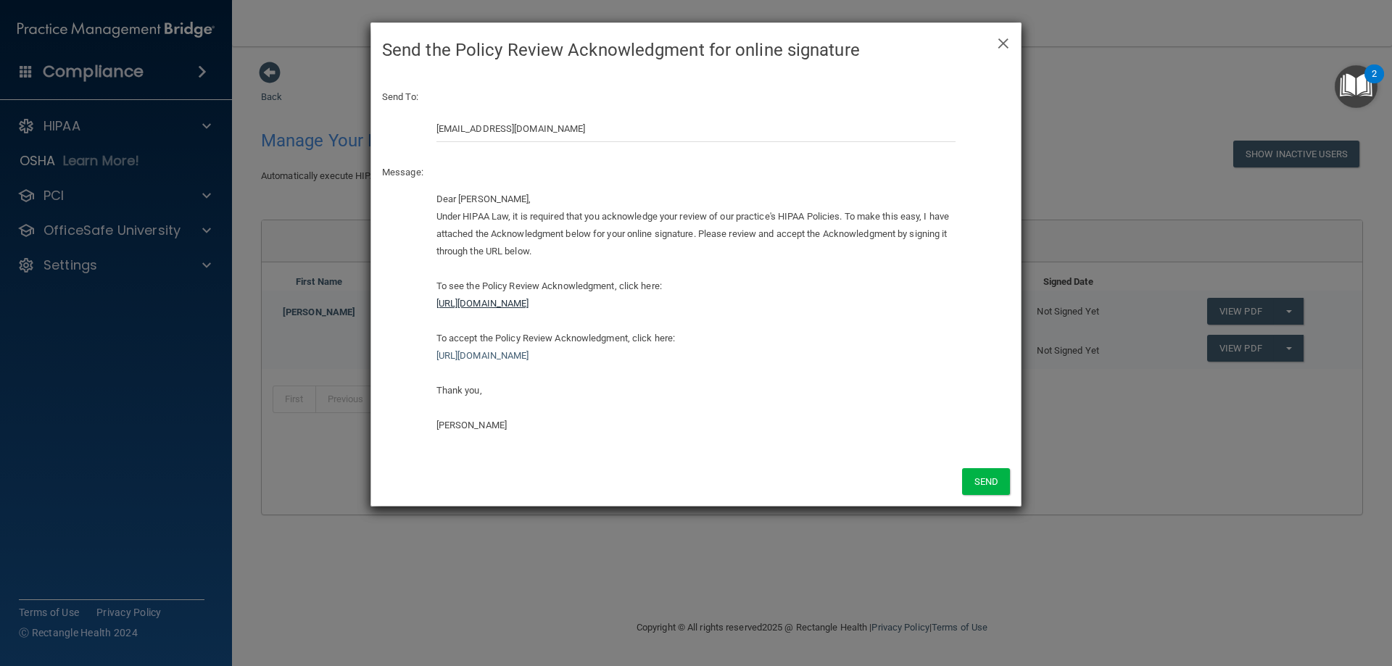
click at [529, 304] on link "https://ra.officesafe.com/api/employee_acknowledgments/pdfs/hipaa_policies/5d09…" at bounding box center [482, 303] width 93 height 11
click at [529, 303] on link "https://ra.officesafe.com/api/employee_acknowledgments/pdfs/hipaa_policies/5d09…" at bounding box center [482, 303] width 93 height 11
click at [529, 359] on link "https://ra.officesafe.com/#/employee-acknowledgments/5d0907d57063693ba2731c00/a…" at bounding box center [482, 355] width 93 height 11
click at [639, 399] on div "Dear Brian Stratford, Under HIPAA Law, it is required that you acknowledge your…" at bounding box center [696, 313] width 520 height 244
click at [980, 482] on button "Send" at bounding box center [986, 481] width 48 height 27
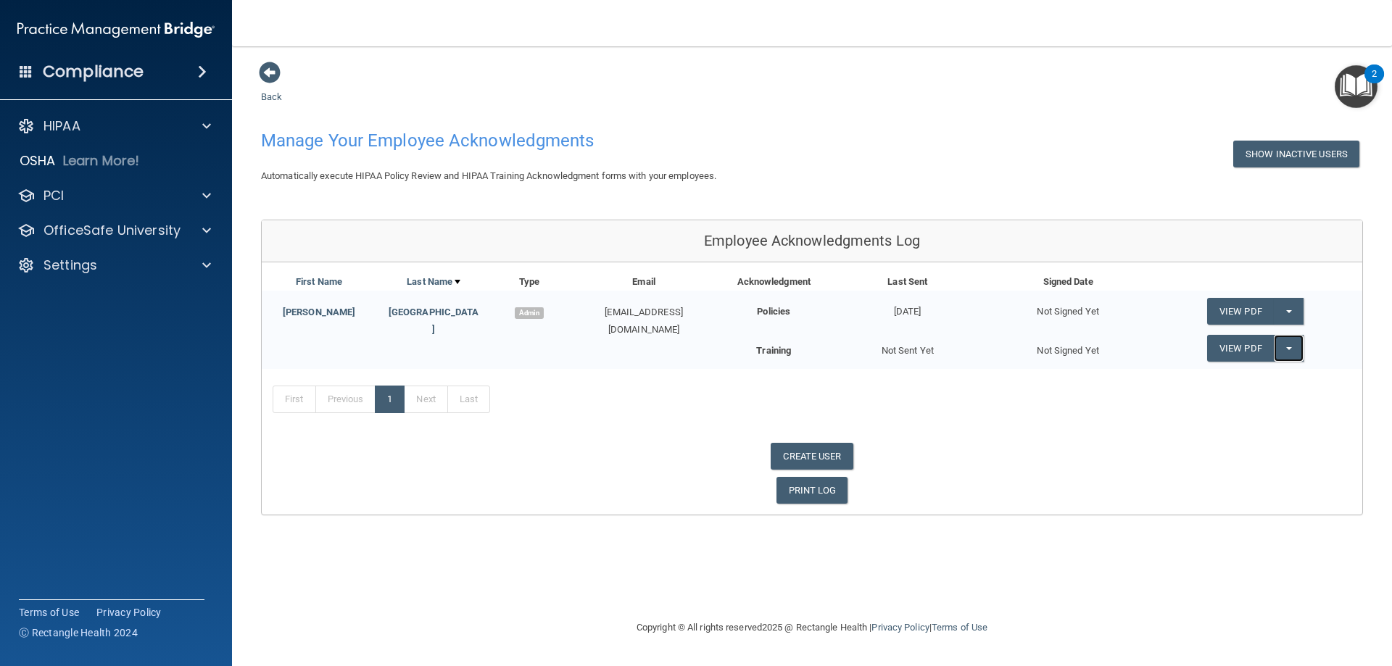
click at [1288, 347] on span "button" at bounding box center [1289, 348] width 6 height 3
click at [1272, 380] on link "Send Acknowledgment PDF" at bounding box center [1279, 378] width 145 height 22
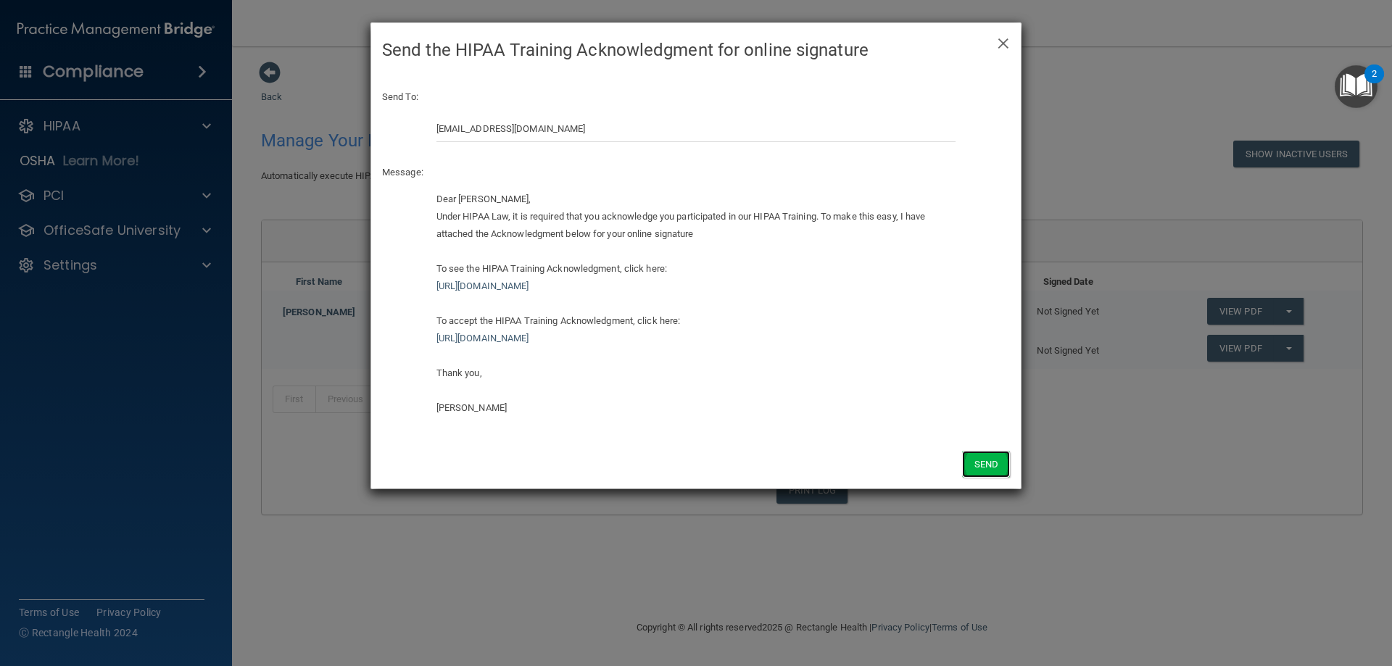
click at [986, 463] on button "Send" at bounding box center [986, 464] width 48 height 27
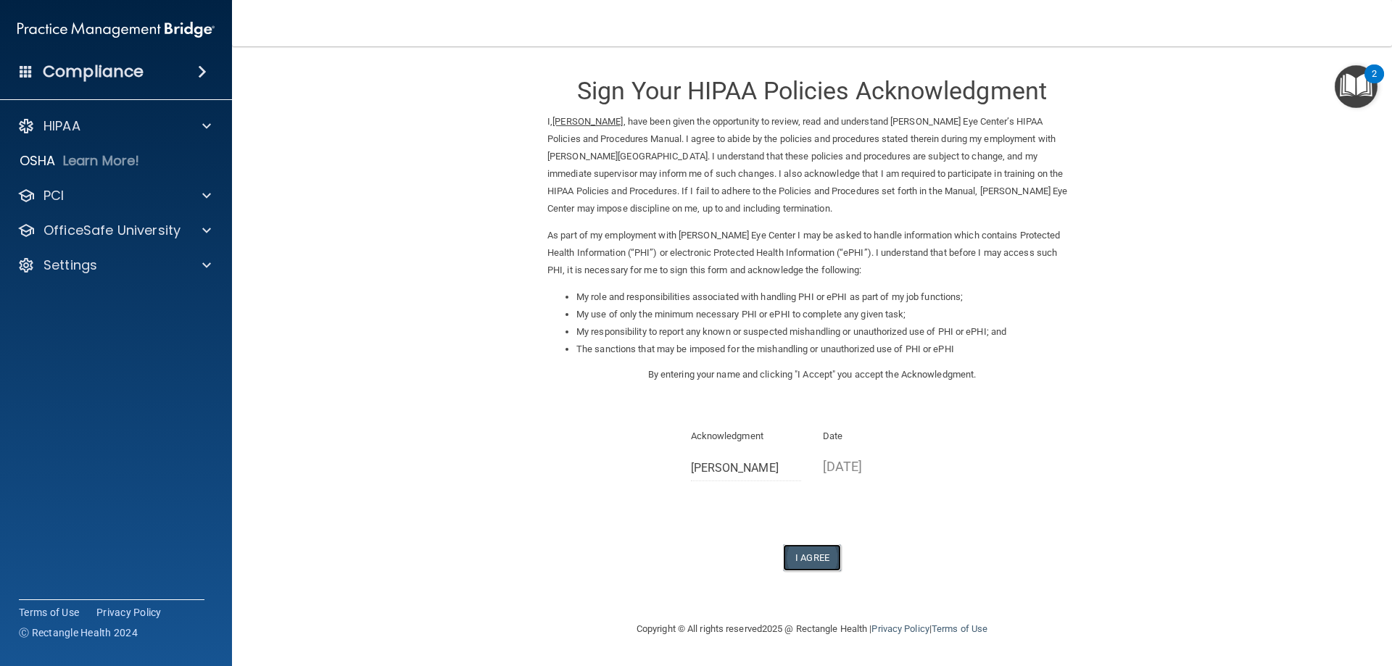
click at [814, 560] on button "I Agree" at bounding box center [812, 557] width 58 height 27
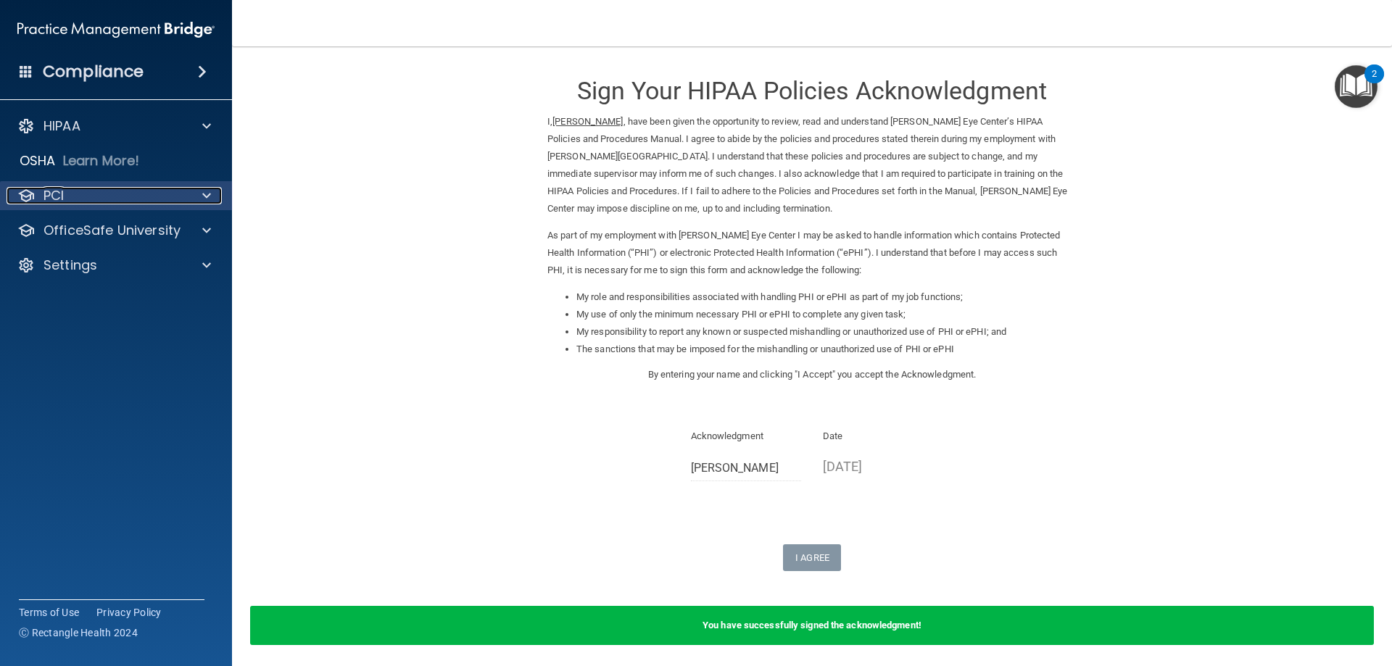
click at [204, 190] on span at bounding box center [206, 195] width 9 height 17
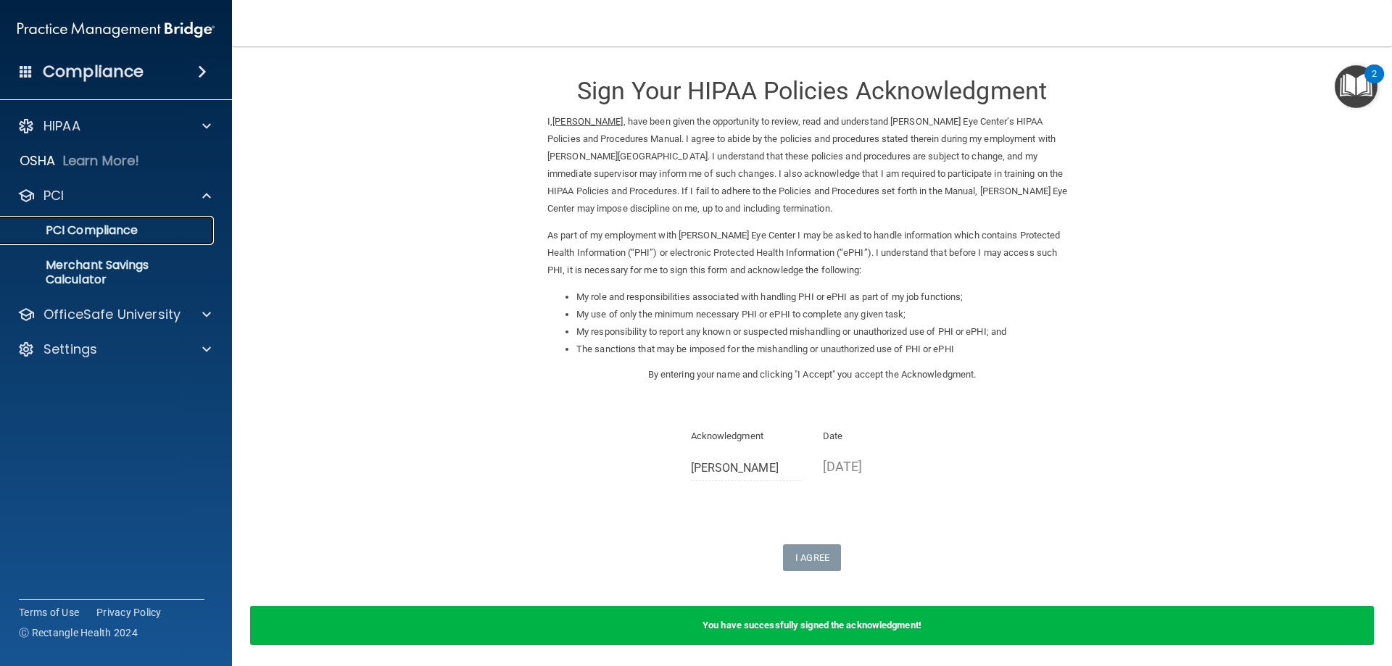
click at [129, 230] on p "PCI Compliance" at bounding box center [108, 230] width 198 height 14
click at [131, 315] on p "OfficeSafe University" at bounding box center [111, 314] width 137 height 17
click at [178, 348] on img at bounding box center [176, 350] width 18 height 18
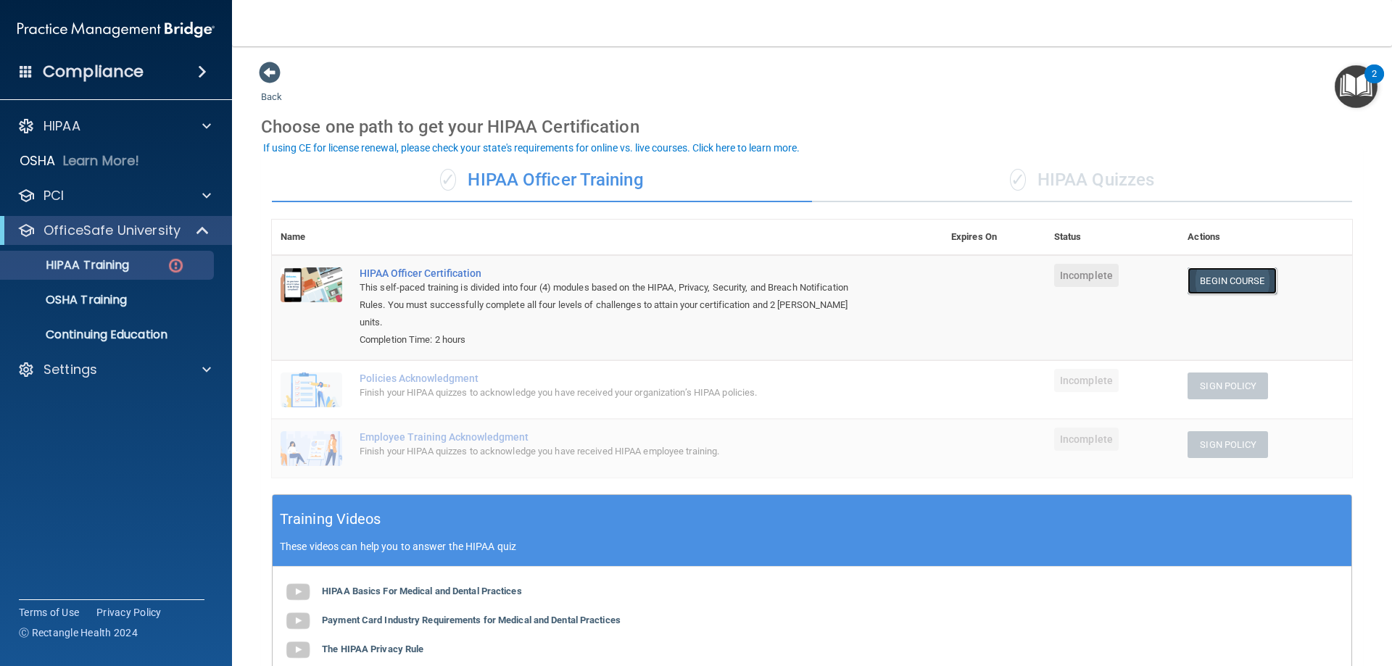
click at [1225, 278] on link "Begin Course" at bounding box center [1231, 280] width 88 height 27
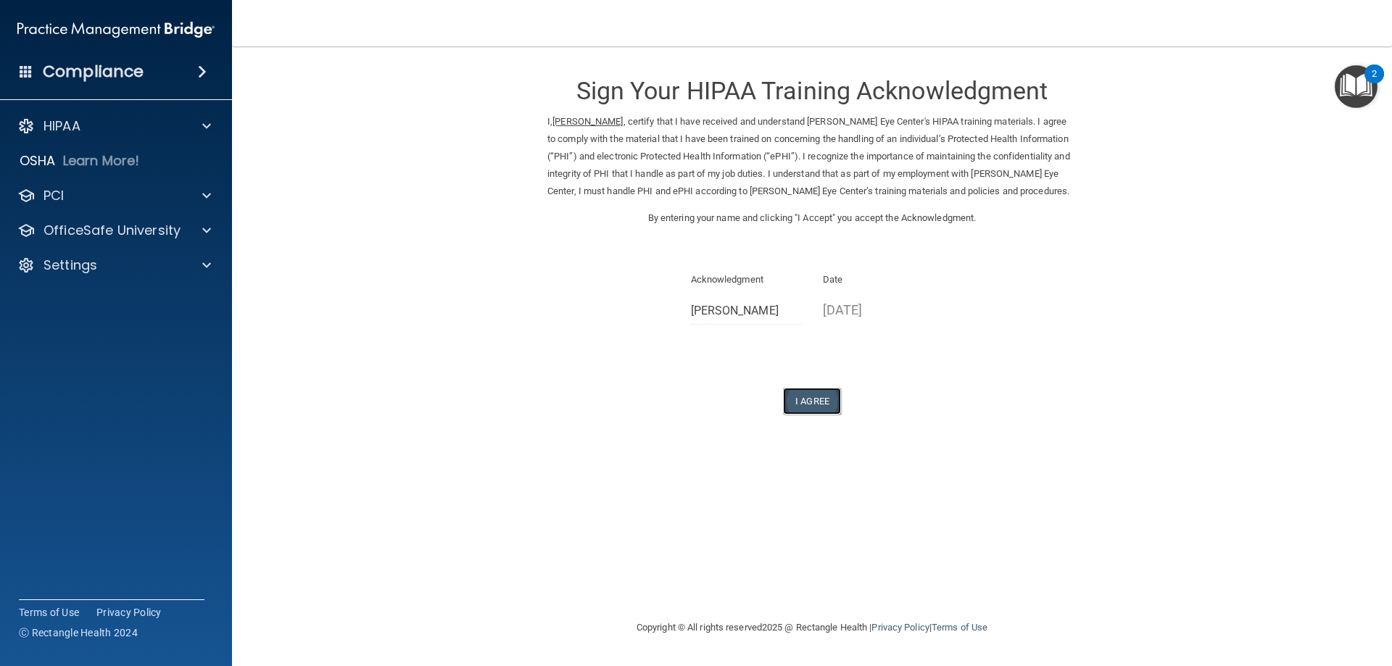
click at [801, 400] on button "I Agree" at bounding box center [812, 401] width 58 height 27
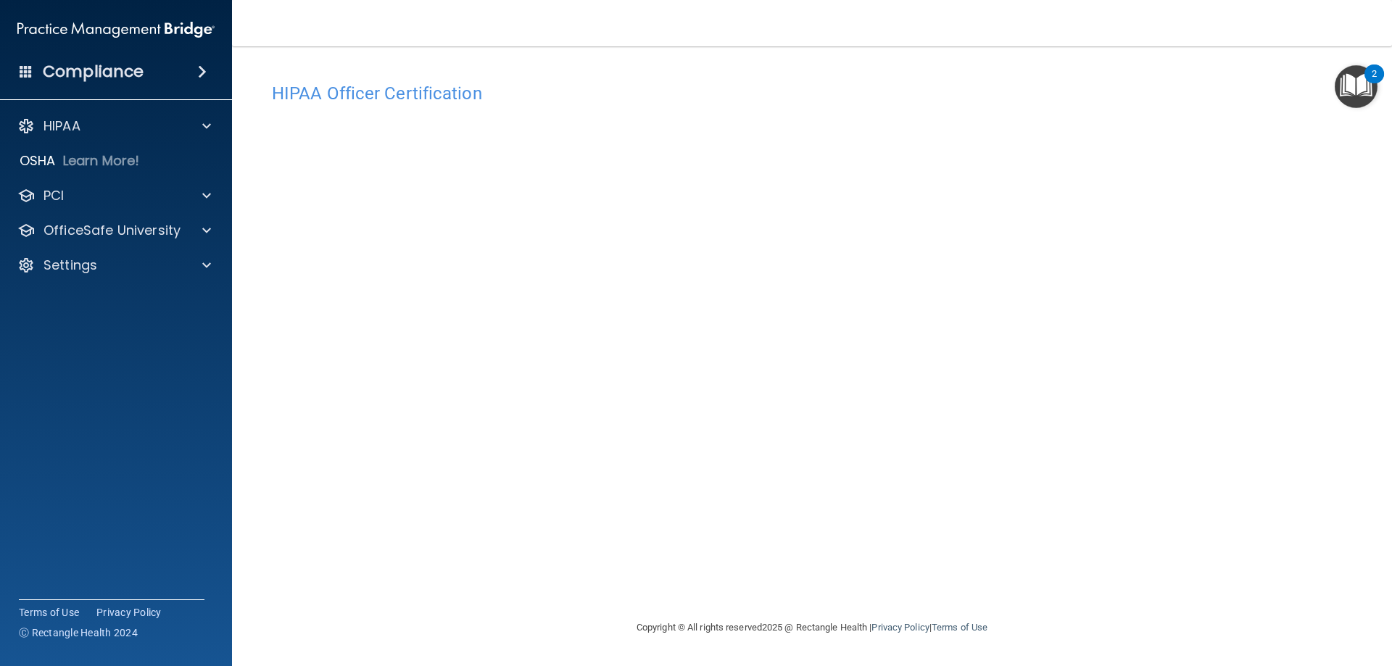
click at [677, 88] on h4 "HIPAA Officer Certification" at bounding box center [812, 93] width 1080 height 19
